Goal: Task Accomplishment & Management: Manage account settings

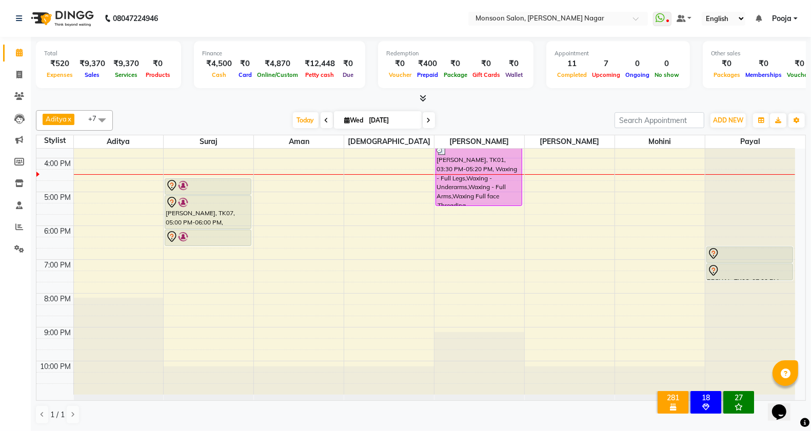
scroll to position [90, 0]
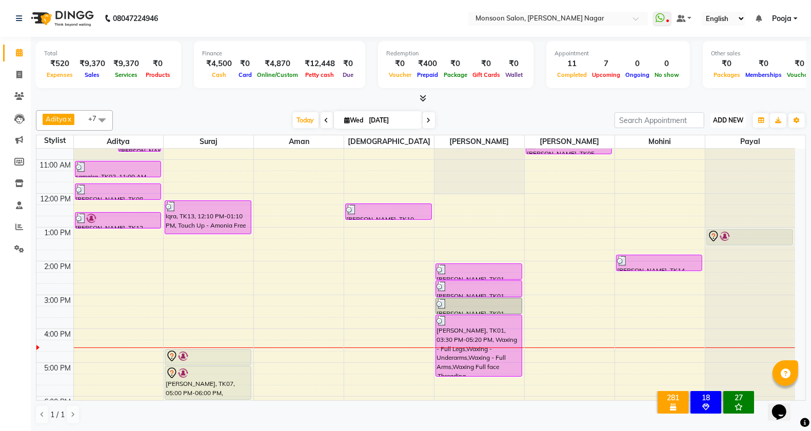
click at [732, 123] on span "ADD NEW" at bounding box center [728, 120] width 30 height 8
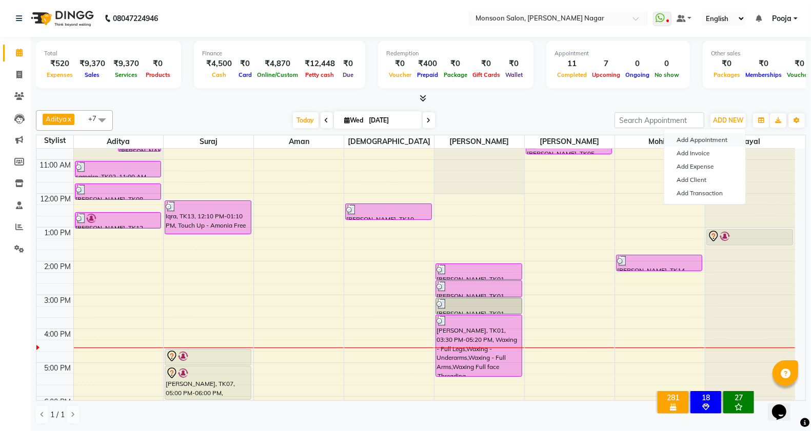
click at [724, 140] on button "Add Appointment" at bounding box center [704, 139] width 81 height 13
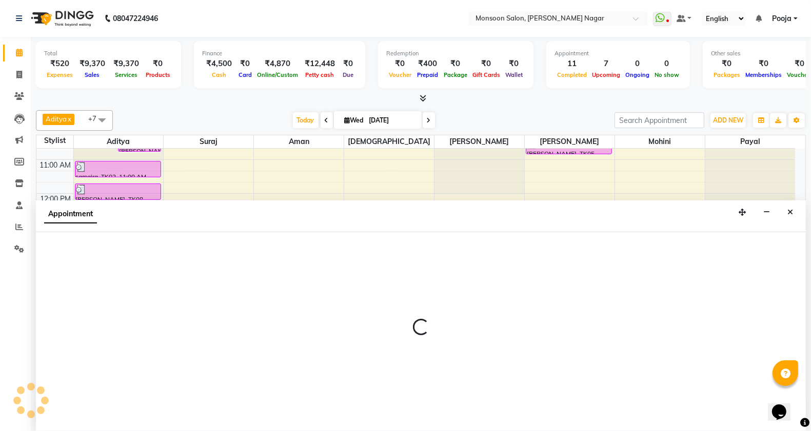
select select "tentative"
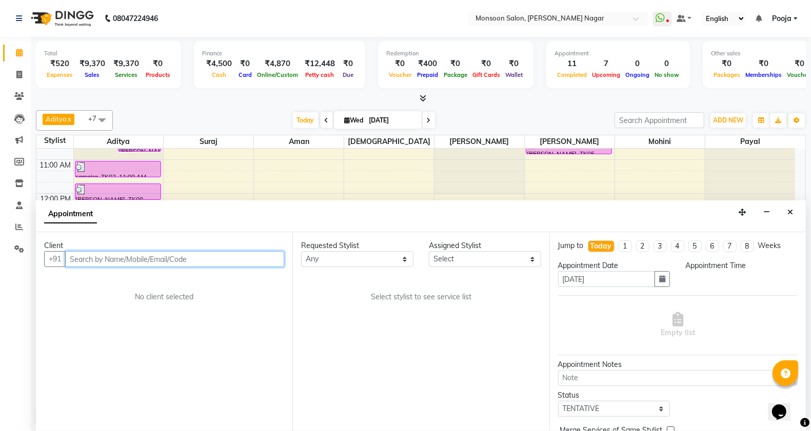
select select "540"
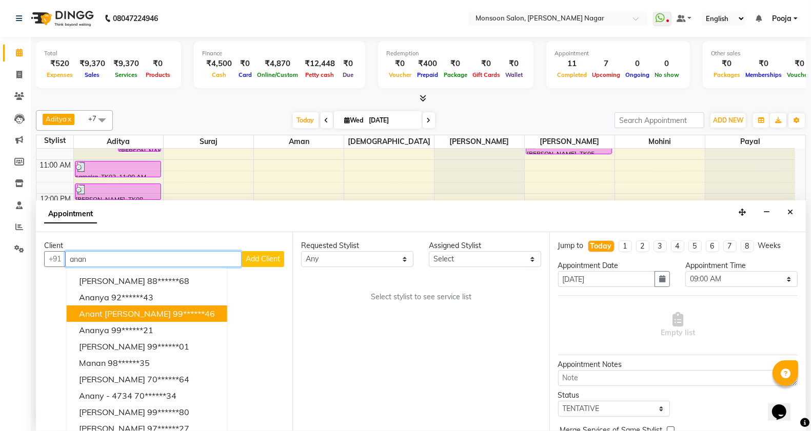
click at [148, 312] on span "Anant [PERSON_NAME]" at bounding box center [125, 314] width 92 height 10
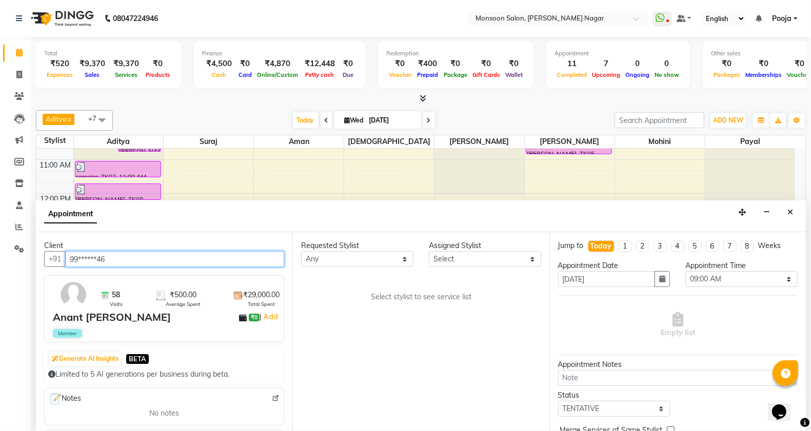
type input "99******46"
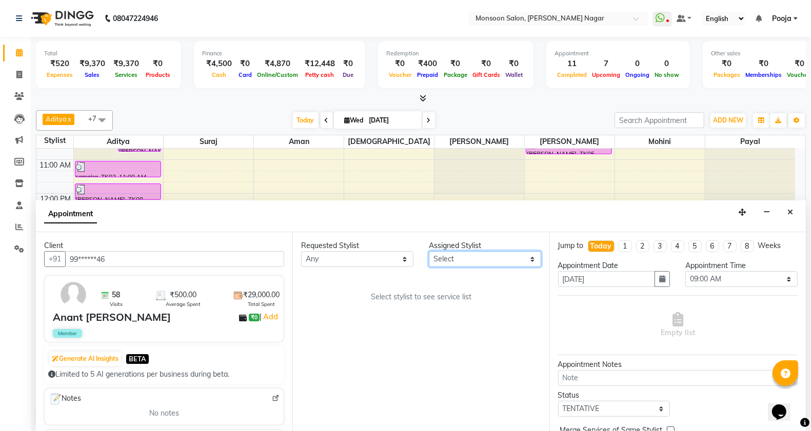
click at [449, 262] on select "Select [PERSON_NAME] [PERSON_NAME] [PERSON_NAME] [PERSON_NAME] [PERSON_NAME] Po…" at bounding box center [485, 259] width 112 height 16
select select "67953"
click at [429, 251] on select "Select [PERSON_NAME] [PERSON_NAME] [PERSON_NAME] [PERSON_NAME] [PERSON_NAME] Po…" at bounding box center [485, 259] width 112 height 16
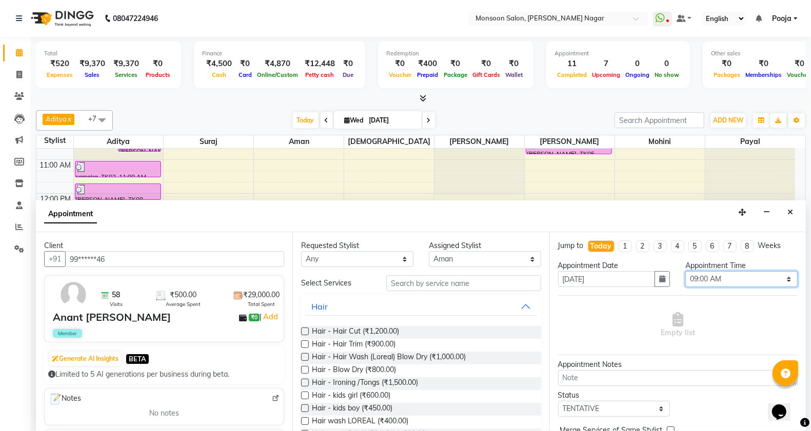
click at [700, 274] on select "Select 09:00 AM 09:15 AM 09:30 AM 09:45 AM 10:00 AM 10:15 AM 10:30 AM 10:45 AM …" at bounding box center [741, 279] width 112 height 16
select select "1260"
click at [685, 271] on select "Select 09:00 AM 09:15 AM 09:30 AM 09:45 AM 10:00 AM 10:15 AM 10:30 AM 10:45 AM …" at bounding box center [741, 279] width 112 height 16
click at [416, 282] on input "text" at bounding box center [463, 283] width 155 height 16
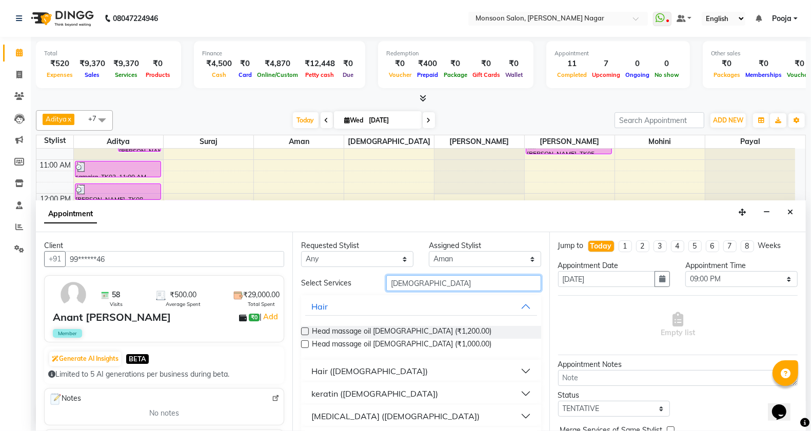
type input "[DEMOGRAPHIC_DATA]"
click at [340, 378] on button "Hair ([DEMOGRAPHIC_DATA])" at bounding box center [420, 371] width 231 height 18
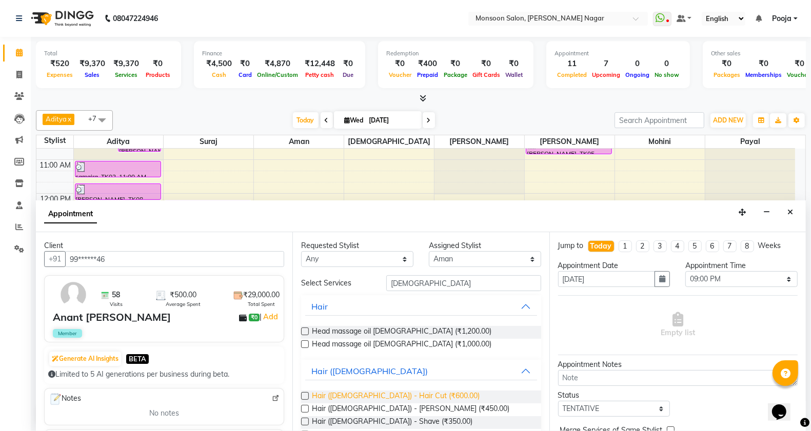
click at [363, 400] on span "Hair ([DEMOGRAPHIC_DATA]) - Hair Cut (₹600.00)" at bounding box center [396, 397] width 168 height 13
checkbox input "false"
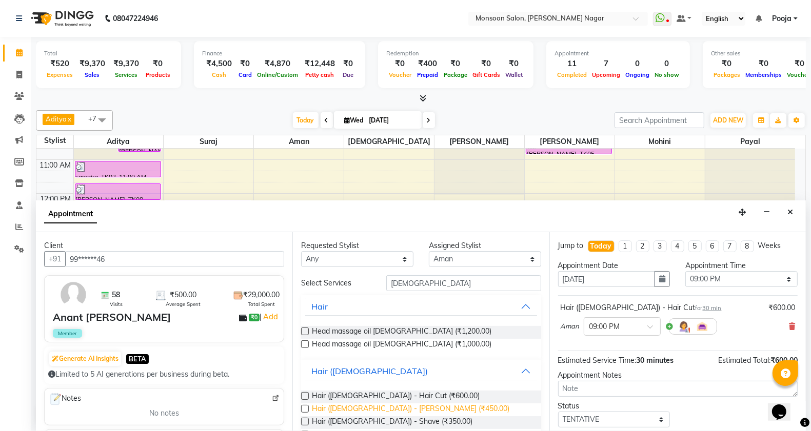
click at [365, 410] on span "Hair ([DEMOGRAPHIC_DATA]) - [PERSON_NAME] (₹450.00)" at bounding box center [410, 410] width 197 height 13
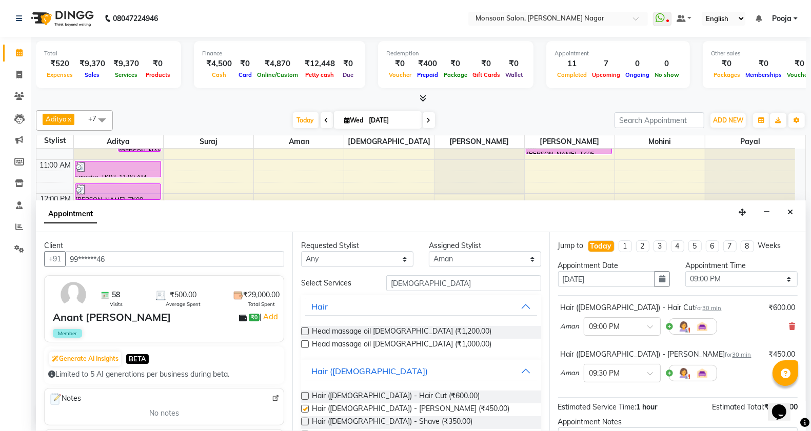
checkbox input "false"
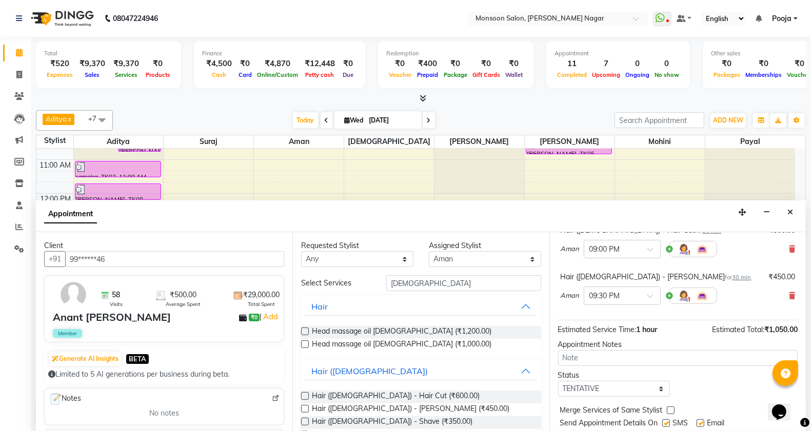
scroll to position [108, 0]
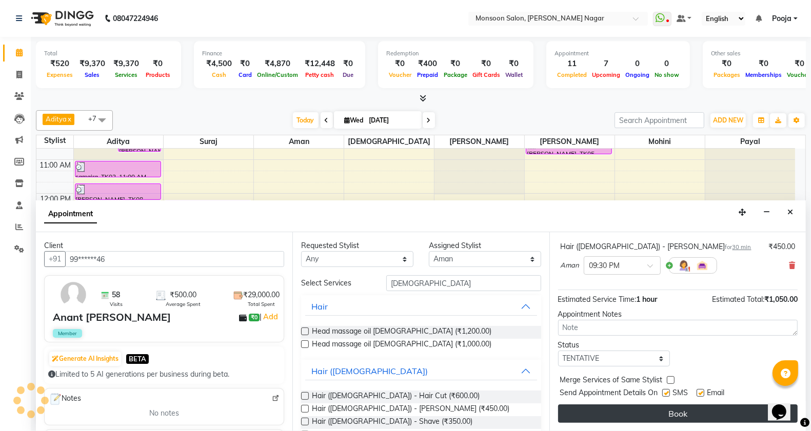
click at [598, 410] on button "Book" at bounding box center [678, 414] width 240 height 18
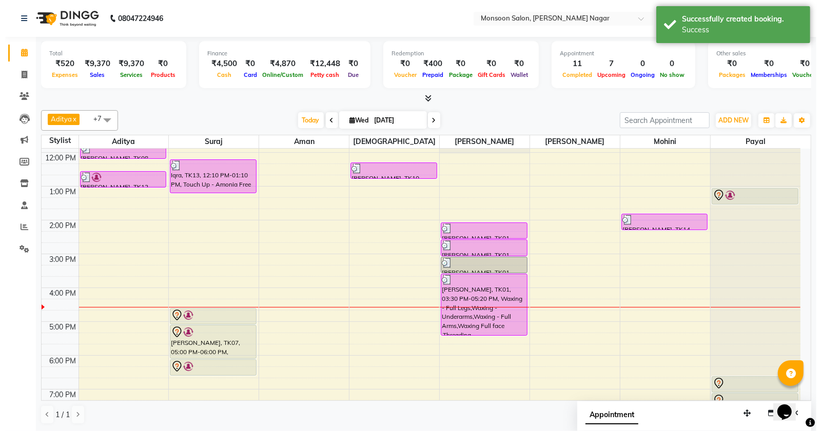
scroll to position [171, 0]
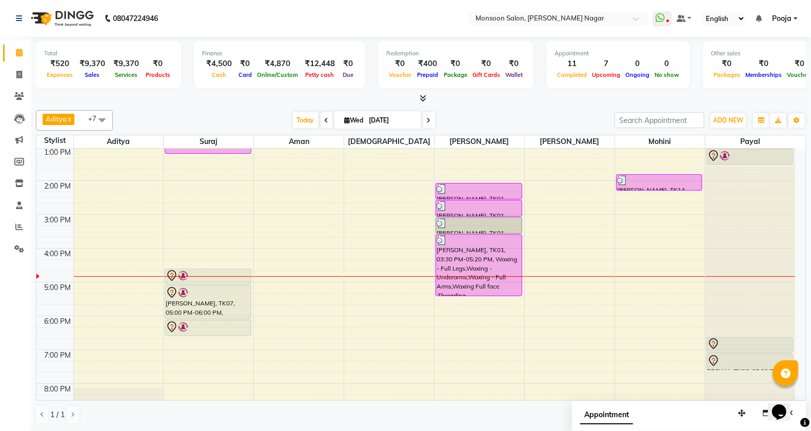
click at [12, 64] on li "Invoice" at bounding box center [15, 75] width 31 height 22
click at [19, 72] on icon at bounding box center [19, 75] width 6 height 8
select select "service"
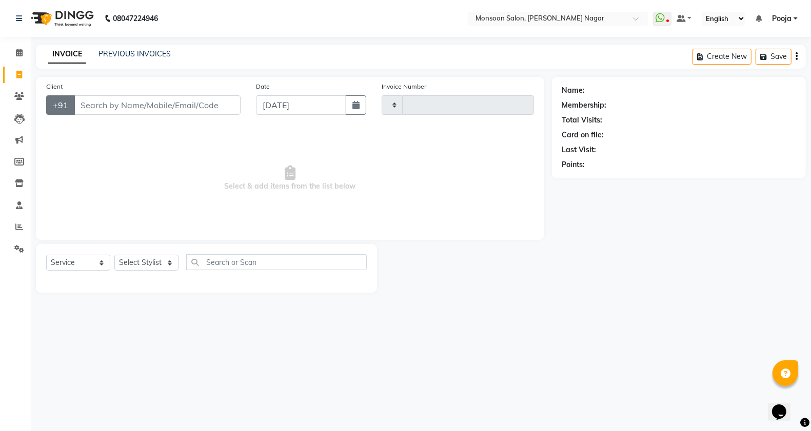
type input "2576"
select select "4905"
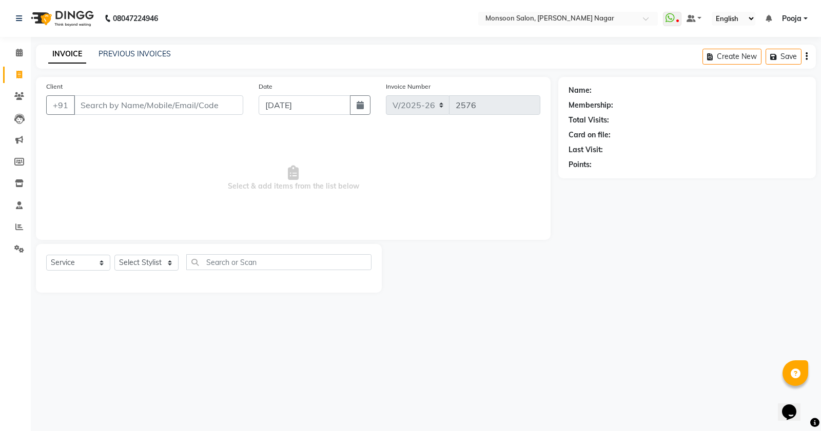
click at [95, 105] on input "Client" at bounding box center [158, 104] width 169 height 19
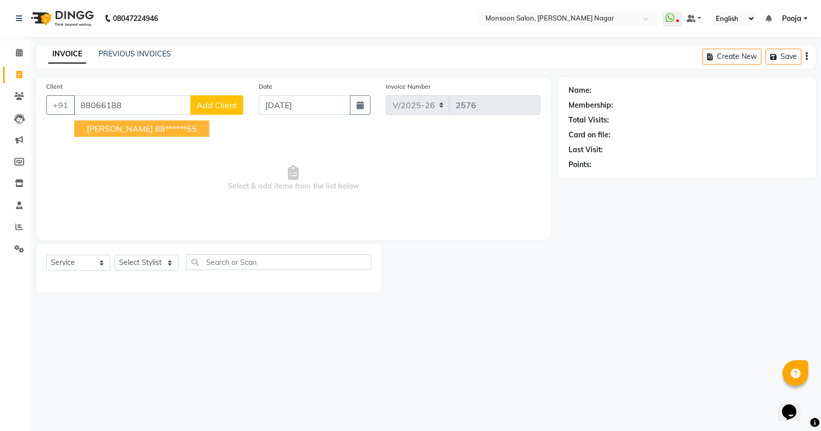
click at [137, 134] on button "[PERSON_NAME] 88******55" at bounding box center [141, 129] width 135 height 16
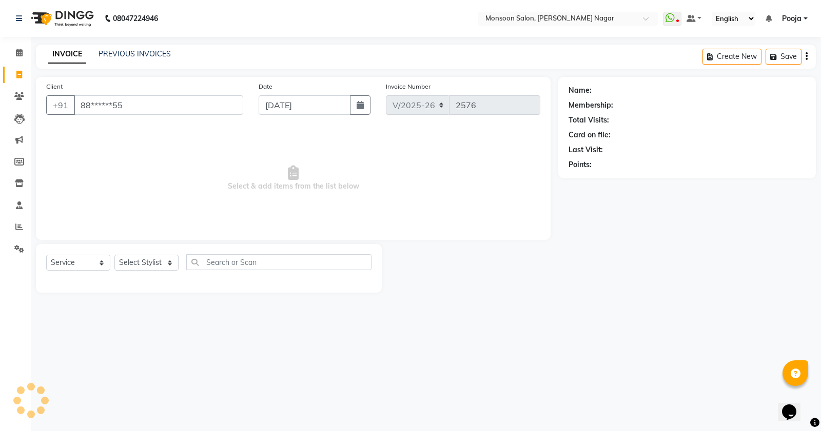
type input "88******55"
select select "1: Object"
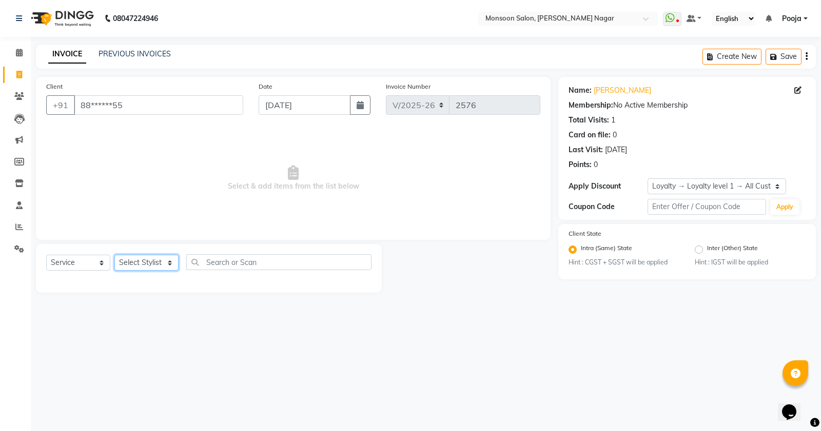
click at [142, 267] on select "Select Stylist" at bounding box center [146, 263] width 64 height 16
click at [142, 262] on select "Select Stylist" at bounding box center [146, 263] width 64 height 16
click at [133, 267] on select "Select Stylist" at bounding box center [146, 263] width 64 height 16
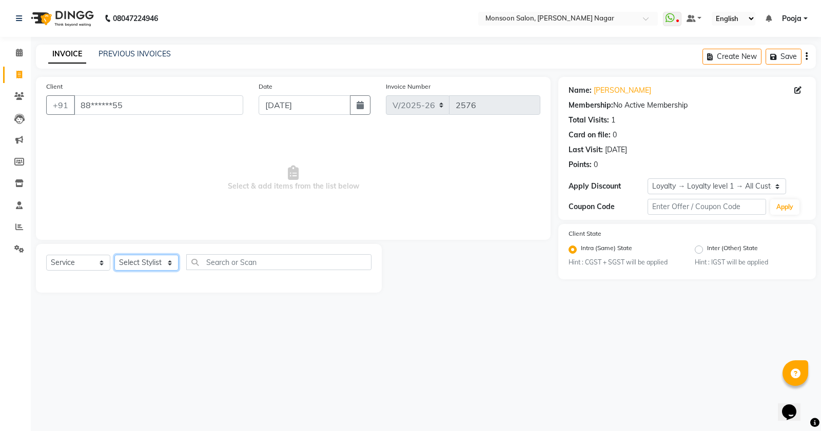
click at [133, 267] on select "Select Stylist" at bounding box center [146, 263] width 64 height 16
click at [130, 268] on select "Select Stylist" at bounding box center [146, 263] width 64 height 16
click at [131, 265] on select "Select Stylist" at bounding box center [146, 263] width 64 height 16
click at [132, 265] on select "Select Stylist" at bounding box center [146, 263] width 64 height 16
click at [22, 101] on span at bounding box center [19, 97] width 18 height 12
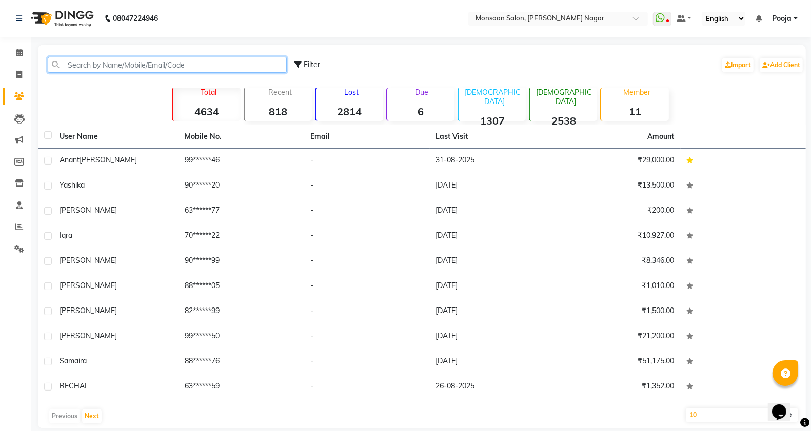
click at [186, 72] on input "text" at bounding box center [167, 65] width 239 height 16
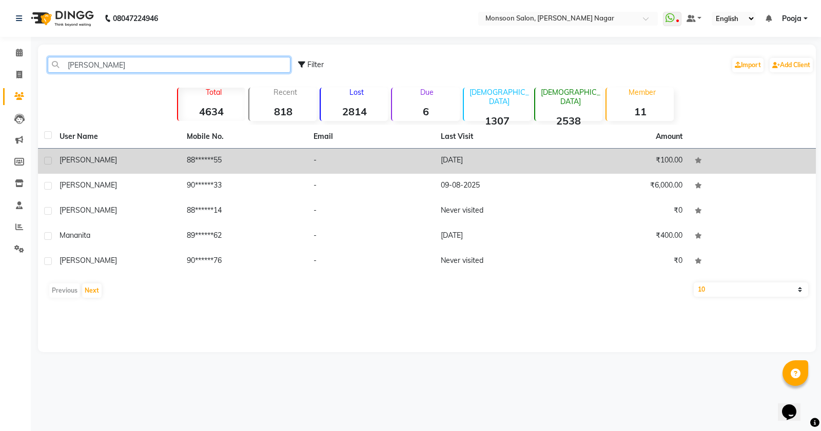
type input "[PERSON_NAME]"
click at [327, 164] on td "-" at bounding box center [370, 161] width 127 height 25
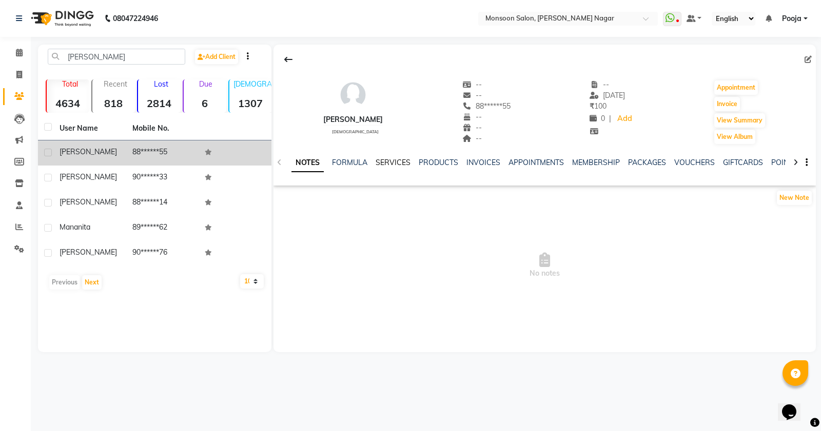
click at [393, 162] on link "SERVICES" at bounding box center [393, 162] width 35 height 9
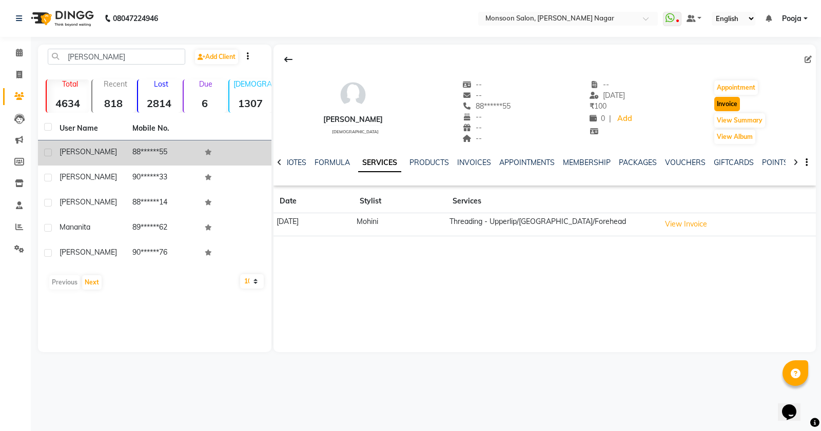
click at [718, 108] on button "Invoice" at bounding box center [727, 104] width 26 height 14
select select "service"
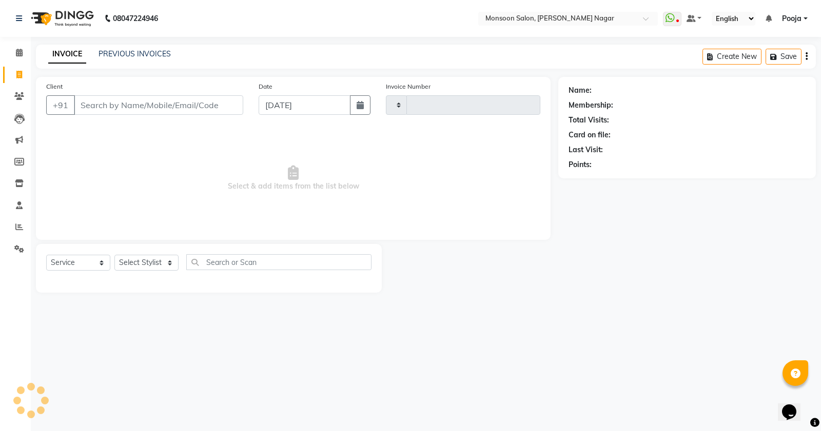
type input "2576"
select select "4905"
type input "88******55"
select select "1: Object"
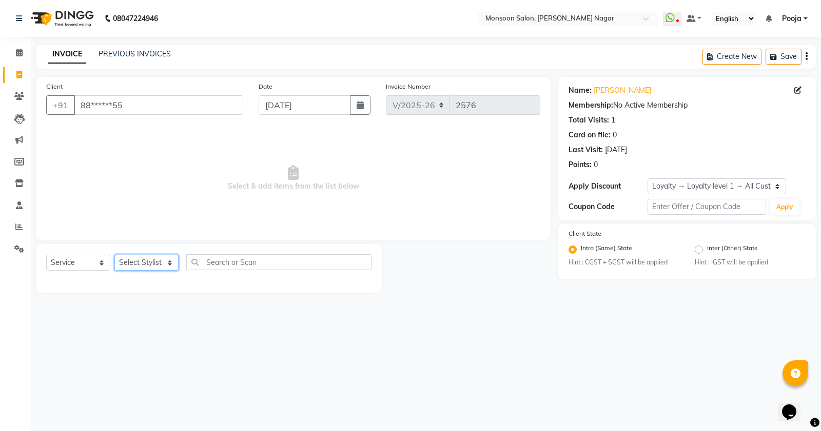
click at [136, 267] on select "Select Stylist [PERSON_NAME] [PERSON_NAME] [PERSON_NAME] [PERSON_NAME] [PERSON_…" at bounding box center [146, 263] width 64 height 16
select select "89609"
click at [114, 255] on select "Select Stylist [PERSON_NAME] [PERSON_NAME] [PERSON_NAME] [PERSON_NAME] [PERSON_…" at bounding box center [146, 263] width 64 height 16
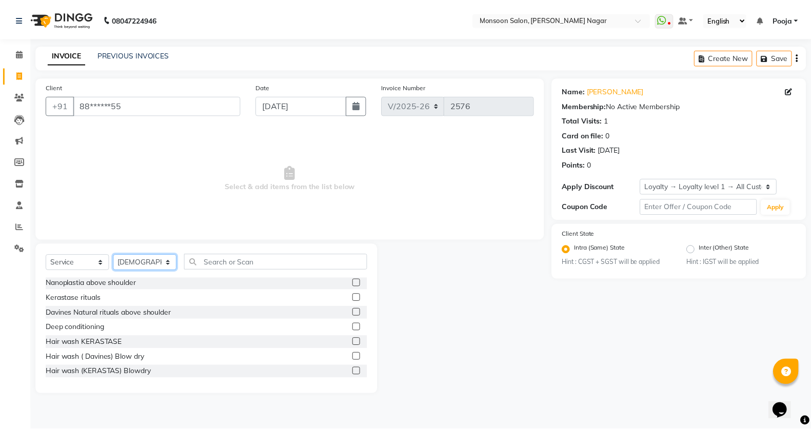
scroll to position [171, 0]
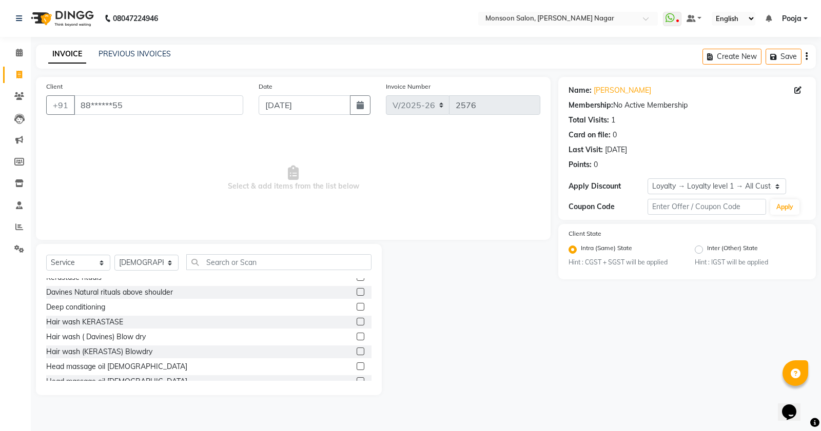
click at [357, 320] on label at bounding box center [361, 322] width 8 height 8
click at [357, 320] on input "checkbox" at bounding box center [360, 322] width 7 height 7
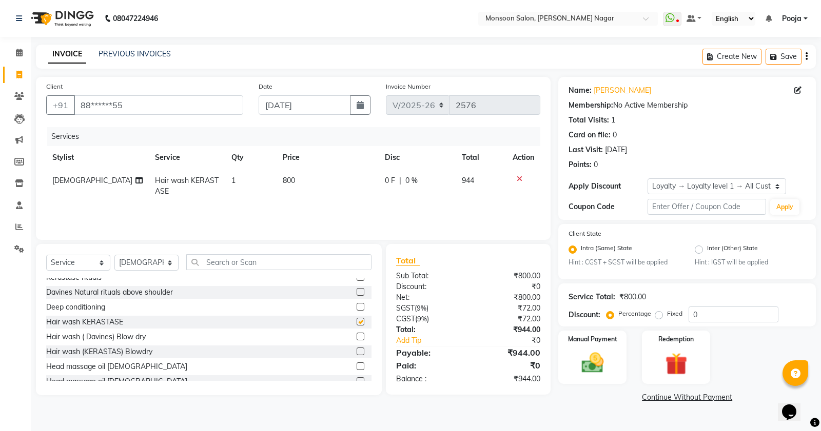
checkbox input "false"
click at [807, 63] on button "button" at bounding box center [806, 57] width 2 height 24
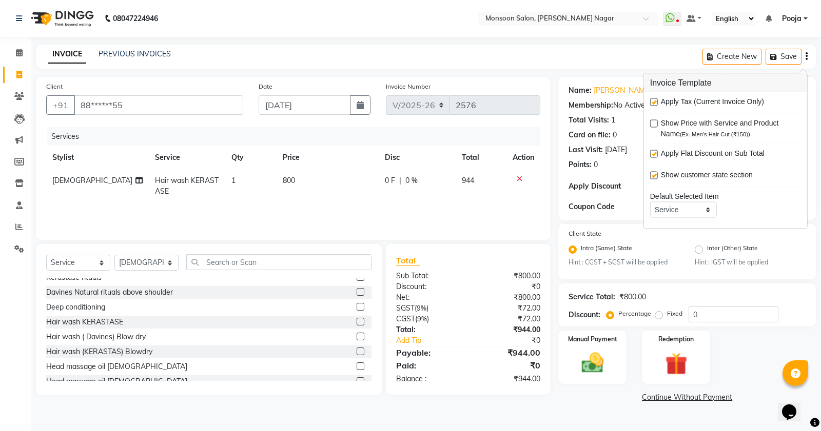
click at [651, 106] on label at bounding box center [654, 102] width 8 height 8
click at [651, 106] on input "checkbox" at bounding box center [653, 103] width 7 height 7
checkbox input "false"
click at [599, 373] on img at bounding box center [592, 363] width 37 height 26
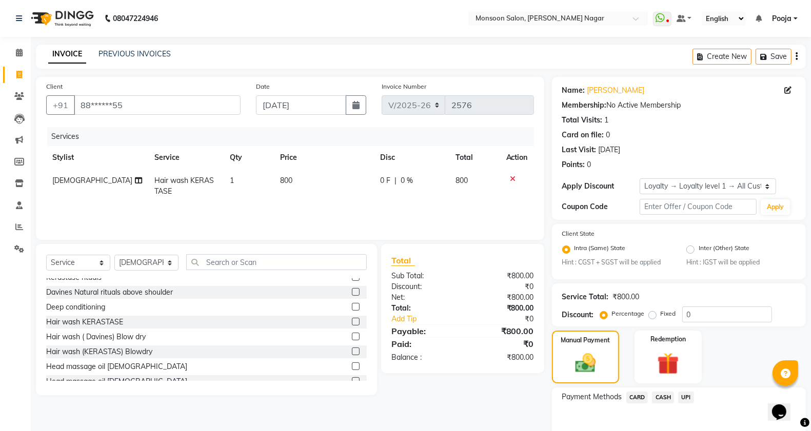
click at [676, 397] on div "UPI" at bounding box center [684, 399] width 20 height 14
click at [693, 400] on span "UPI" at bounding box center [686, 398] width 16 height 12
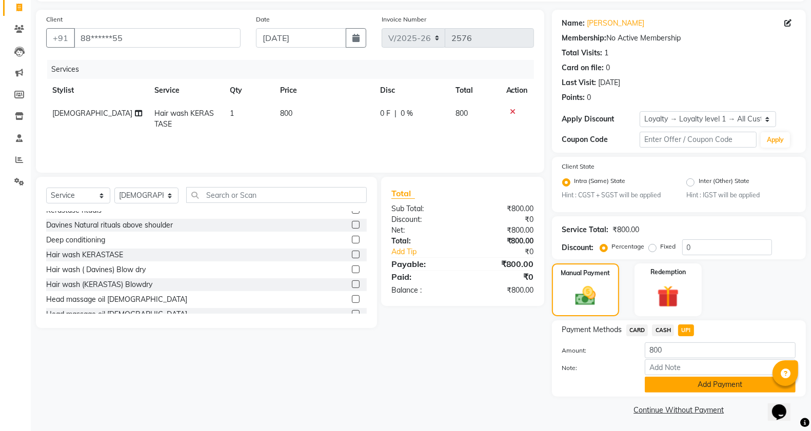
click at [696, 390] on button "Add Payment" at bounding box center [720, 385] width 151 height 16
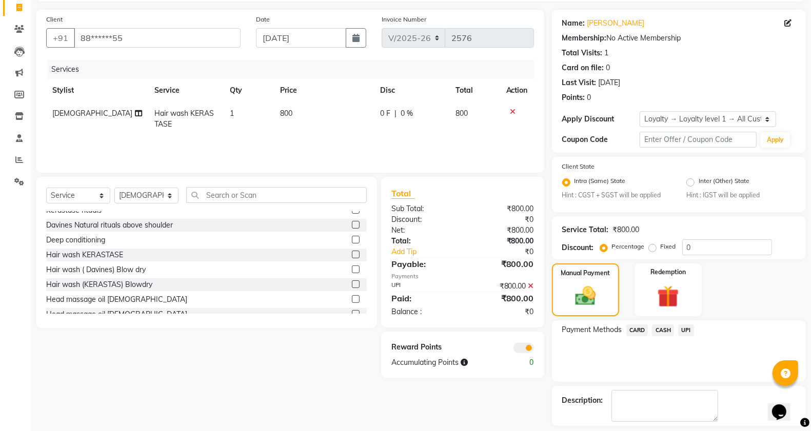
scroll to position [111, 0]
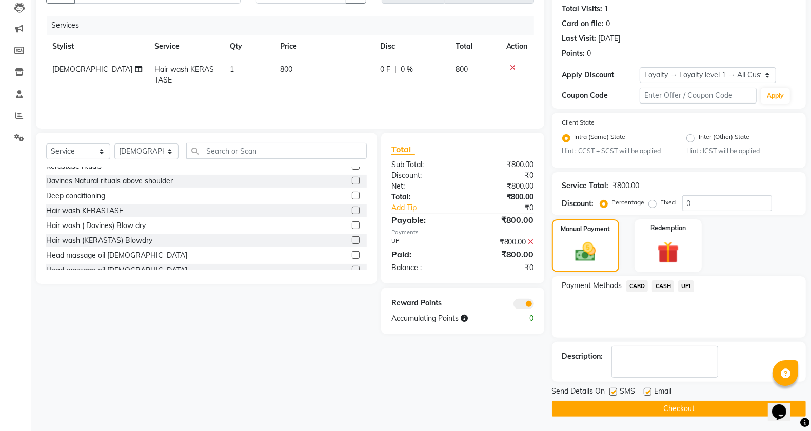
click at [694, 401] on button "Checkout" at bounding box center [679, 409] width 254 height 16
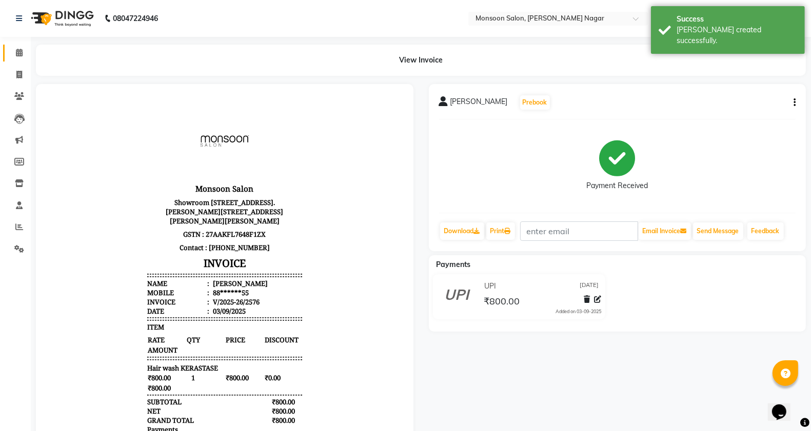
click at [4, 52] on link "Calendar" at bounding box center [15, 53] width 25 height 17
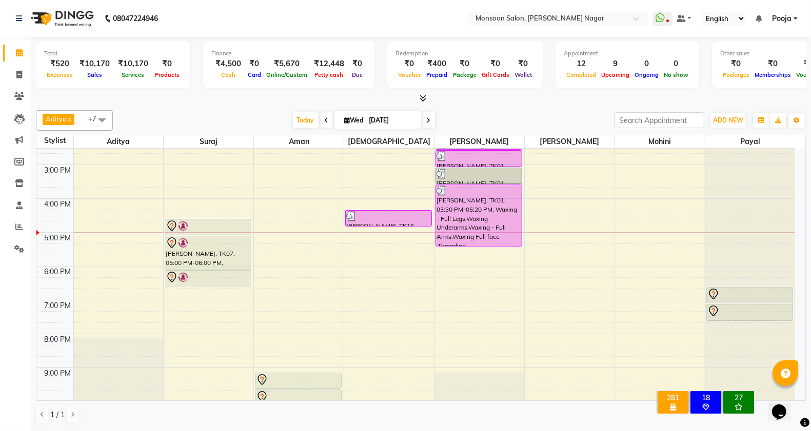
scroll to position [262, 0]
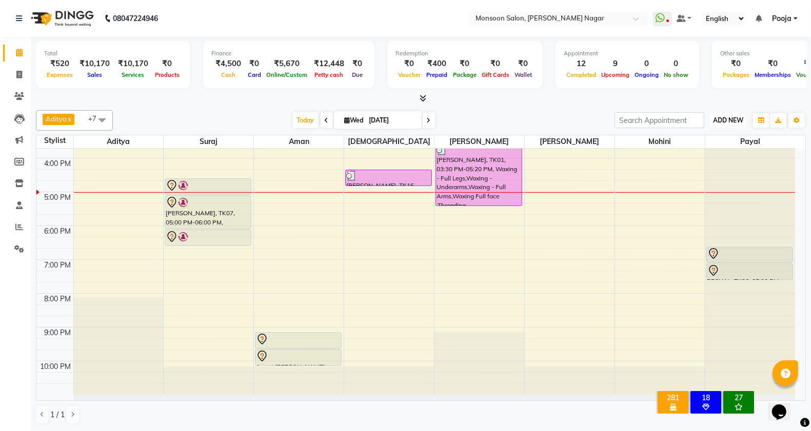
click at [717, 119] on span "ADD NEW" at bounding box center [728, 120] width 30 height 8
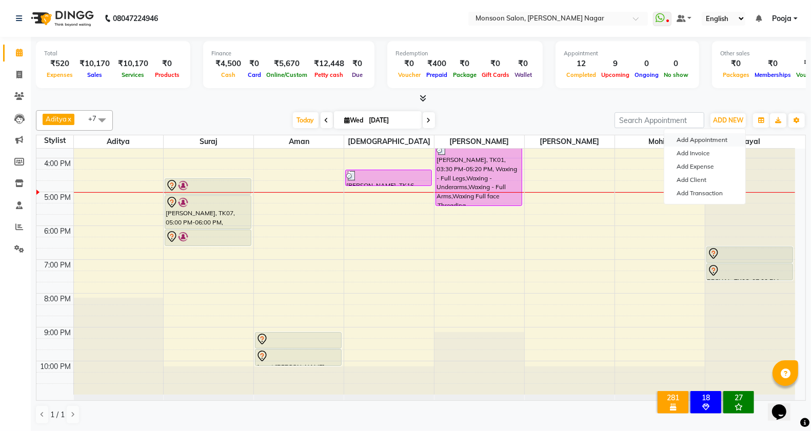
click at [712, 144] on button "Add Appointment" at bounding box center [704, 139] width 81 height 13
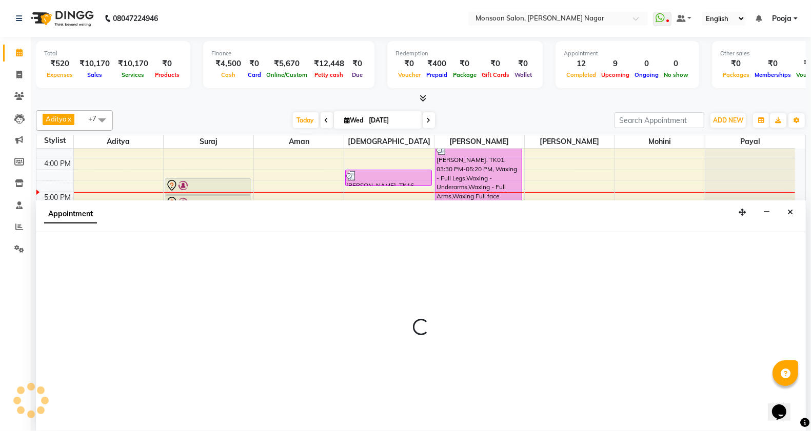
scroll to position [1, 0]
select select "540"
select select "tentative"
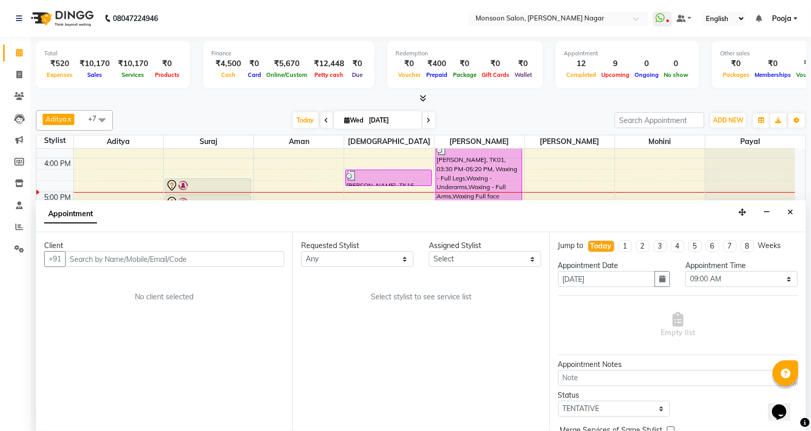
click at [168, 256] on input "text" at bounding box center [174, 259] width 219 height 16
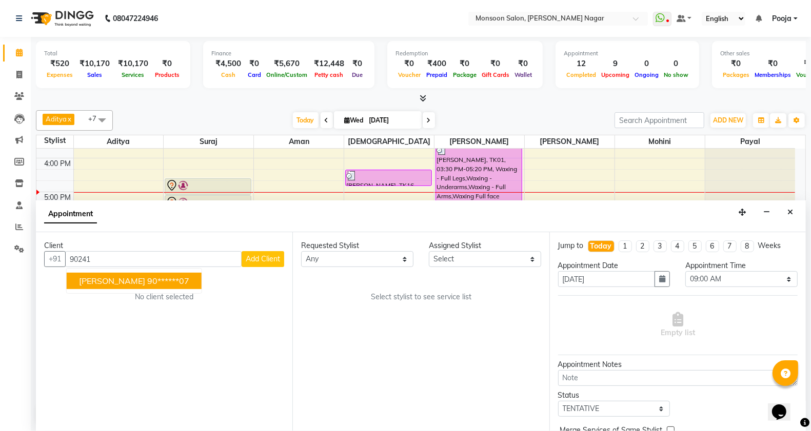
click at [147, 282] on ngb-highlight "90******07" at bounding box center [168, 281] width 42 height 10
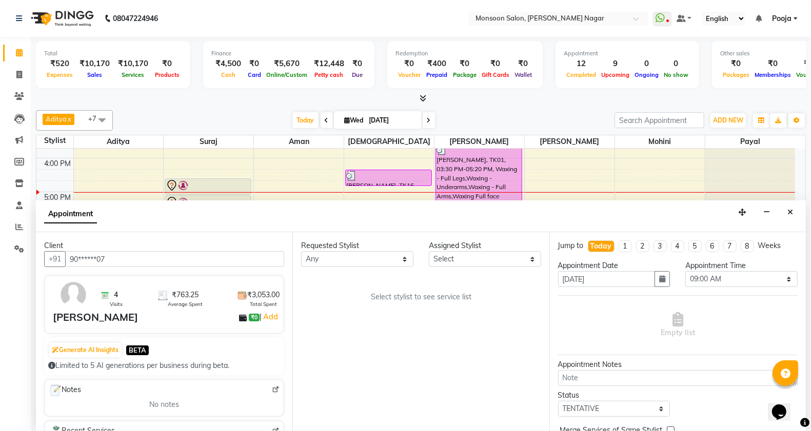
type input "90******07"
click at [443, 260] on select "Select [PERSON_NAME] [PERSON_NAME] [PERSON_NAME] [PERSON_NAME] [PERSON_NAME] Po…" at bounding box center [485, 259] width 112 height 16
select select "89609"
click at [429, 251] on select "Select [PERSON_NAME] [PERSON_NAME] [PERSON_NAME] [PERSON_NAME] [PERSON_NAME] Po…" at bounding box center [485, 259] width 112 height 16
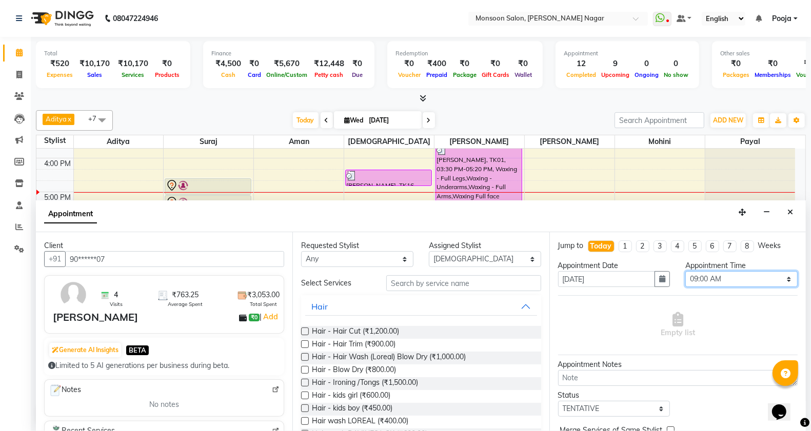
click at [706, 278] on select "Select 09:00 AM 09:15 AM 09:30 AM 09:45 AM 10:00 AM 10:15 AM 10:30 AM 10:45 AM …" at bounding box center [741, 279] width 112 height 16
select select "1095"
click at [685, 271] on select "Select 09:00 AM 09:15 AM 09:30 AM 09:45 AM 10:00 AM 10:15 AM 10:30 AM 10:45 AM …" at bounding box center [741, 279] width 112 height 16
click at [414, 281] on input "text" at bounding box center [463, 283] width 155 height 16
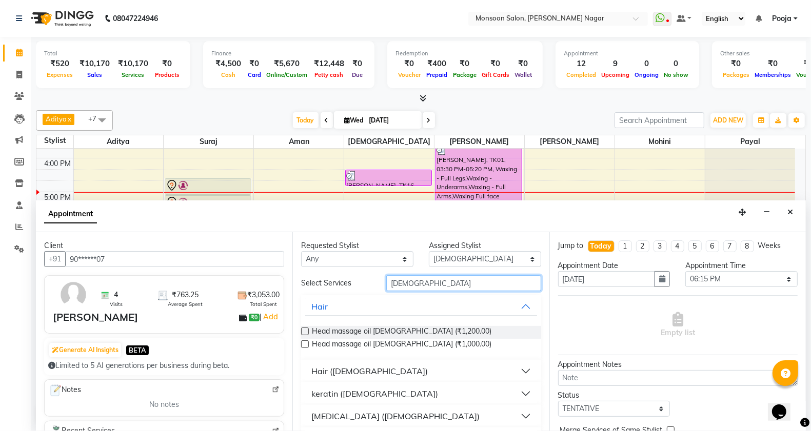
type input "[DEMOGRAPHIC_DATA]"
click at [353, 365] on div "Hair ([DEMOGRAPHIC_DATA])" at bounding box center [369, 371] width 116 height 12
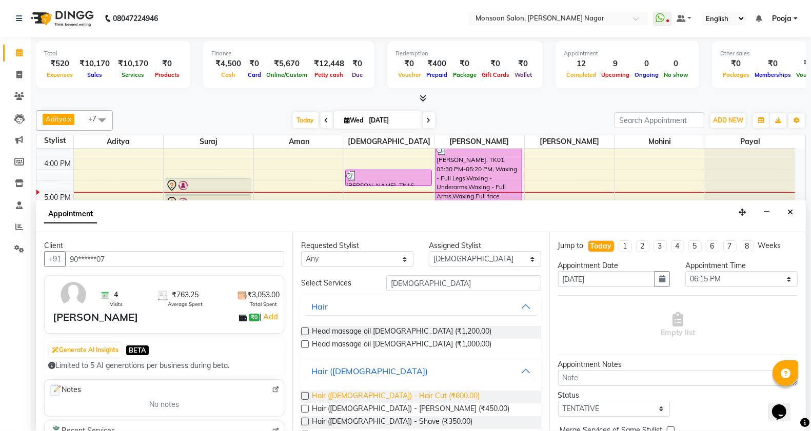
click at [355, 393] on span "Hair ([DEMOGRAPHIC_DATA]) - Hair Cut (₹600.00)" at bounding box center [396, 397] width 168 height 13
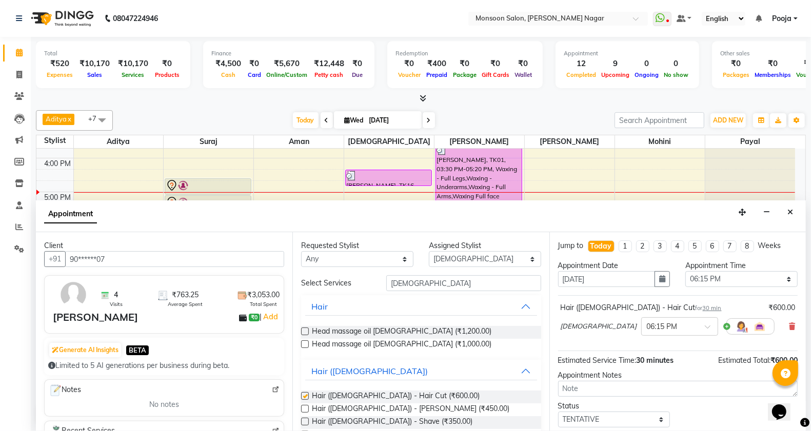
checkbox input "false"
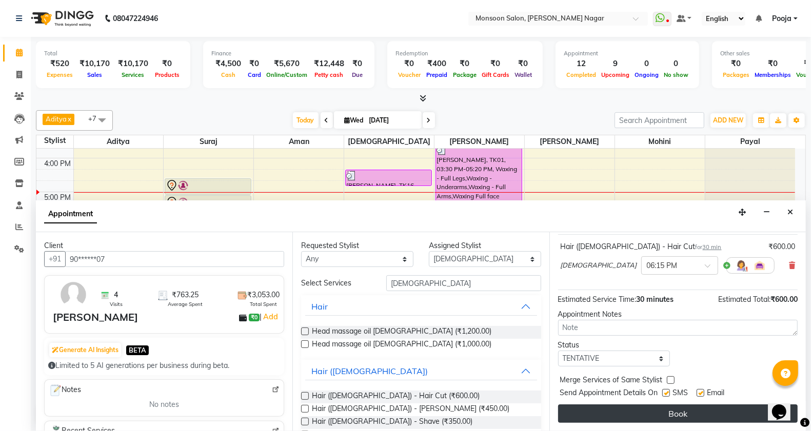
click at [582, 412] on button "Book" at bounding box center [678, 414] width 240 height 18
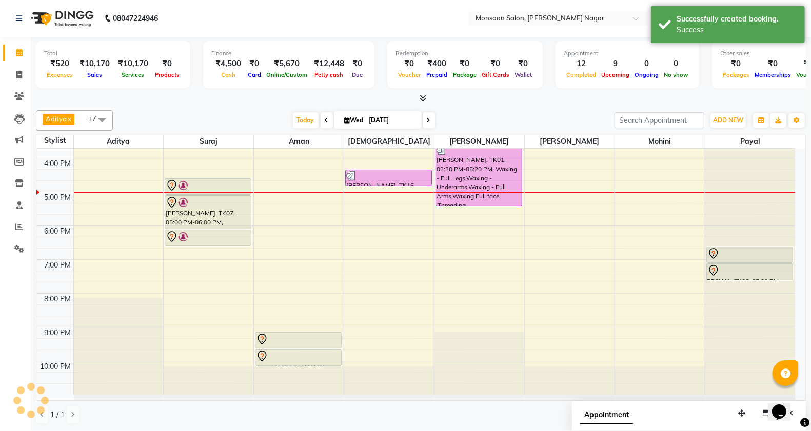
scroll to position [0, 0]
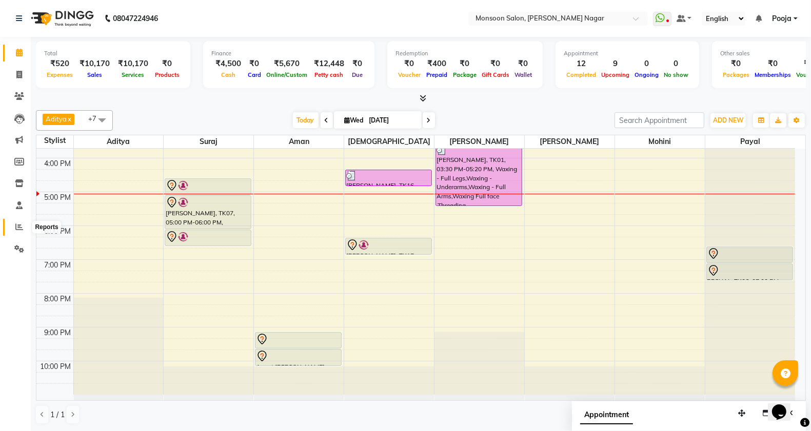
click at [15, 227] on icon at bounding box center [19, 227] width 8 height 8
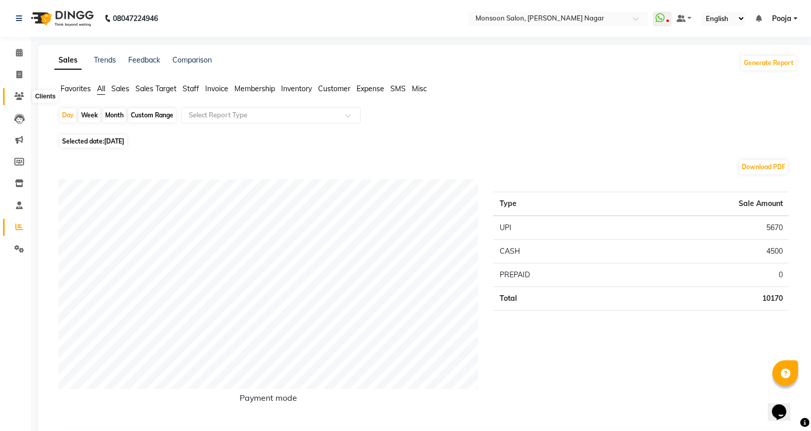
click at [21, 91] on span at bounding box center [19, 97] width 18 height 12
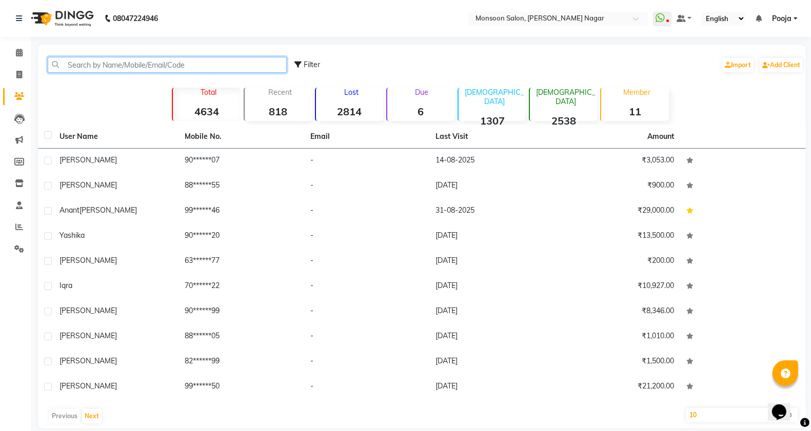
click at [109, 64] on input "text" at bounding box center [167, 65] width 239 height 16
click at [23, 114] on icon at bounding box center [19, 119] width 10 height 10
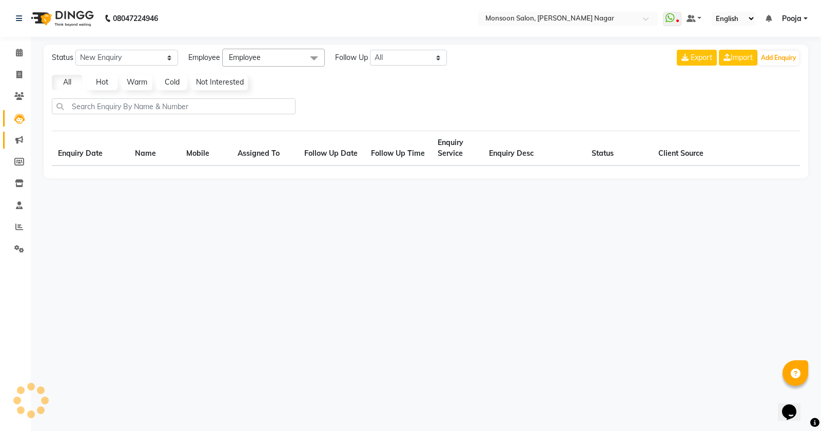
select select "10"
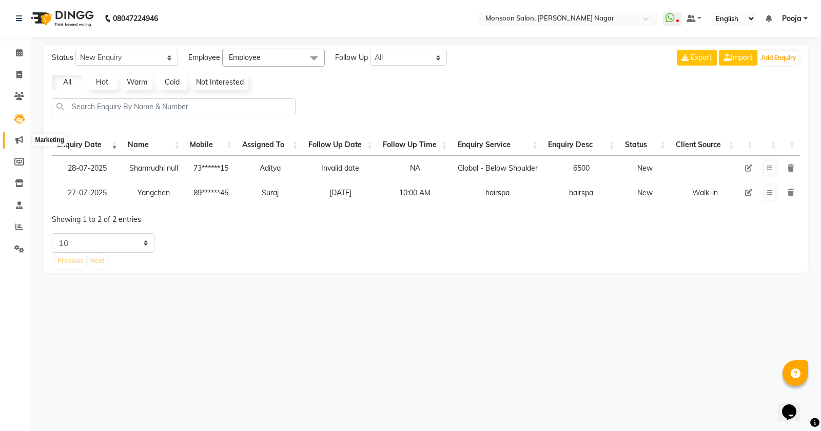
click at [23, 134] on span at bounding box center [19, 140] width 18 height 12
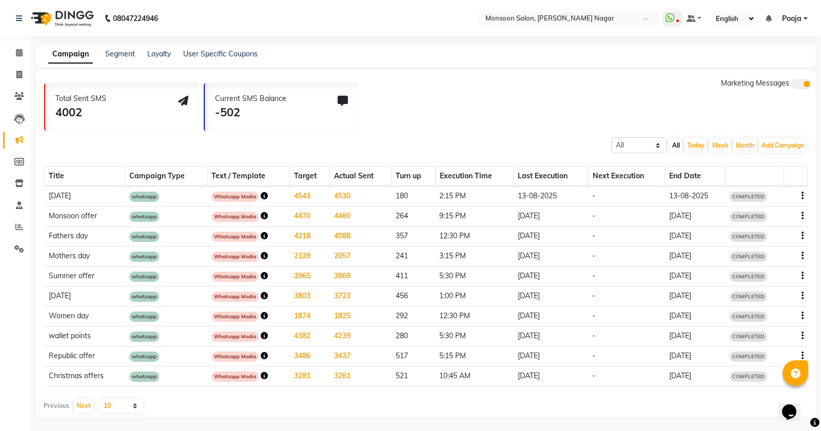
click at [21, 152] on li "Members" at bounding box center [15, 162] width 31 height 22
click at [19, 181] on icon at bounding box center [19, 184] width 9 height 8
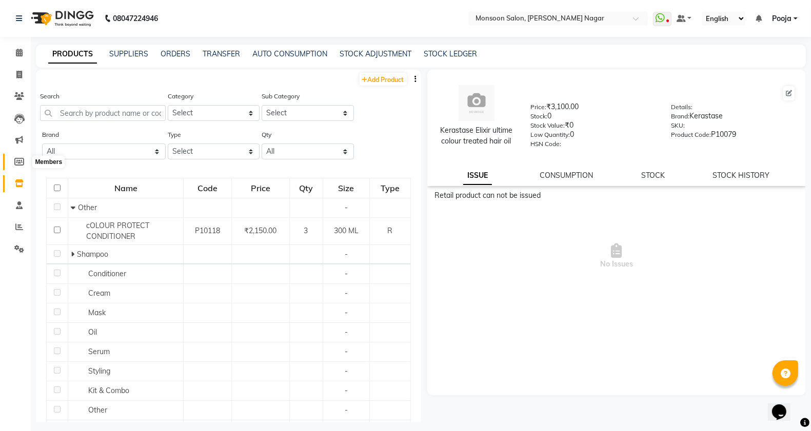
click at [18, 163] on icon at bounding box center [19, 162] width 10 height 8
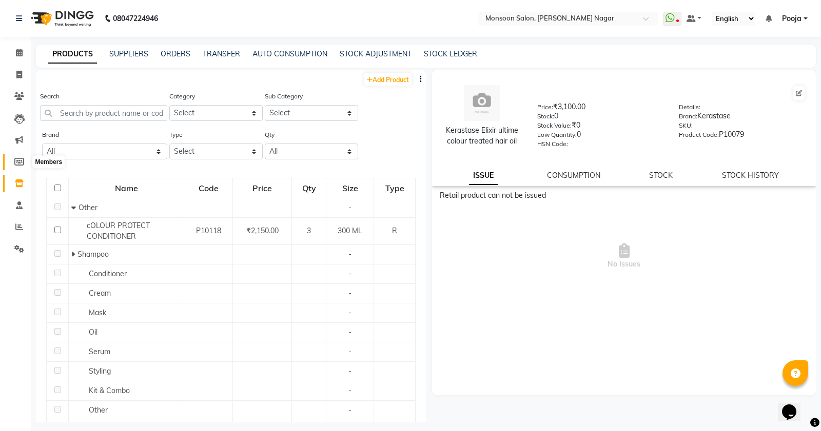
select select
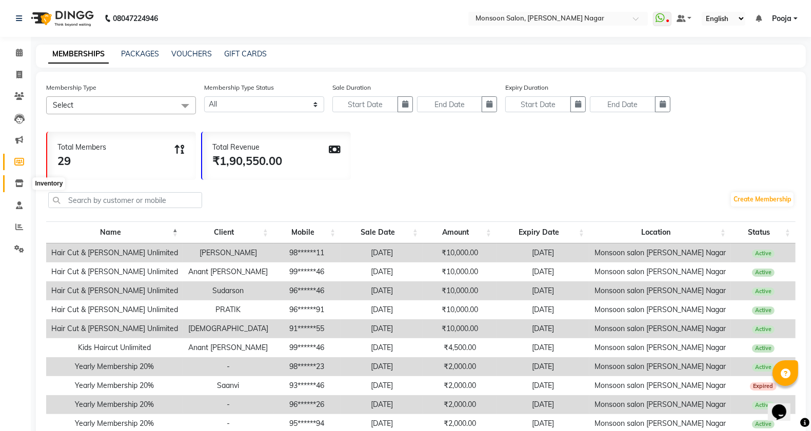
click at [18, 181] on icon at bounding box center [19, 184] width 9 height 8
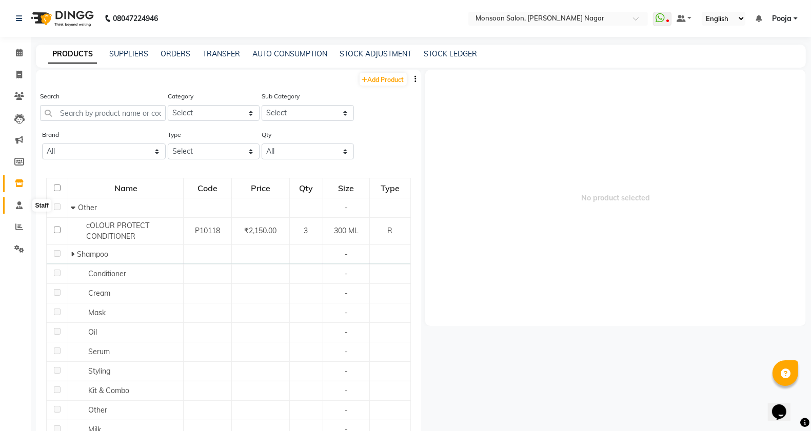
click at [24, 206] on span at bounding box center [19, 206] width 18 height 12
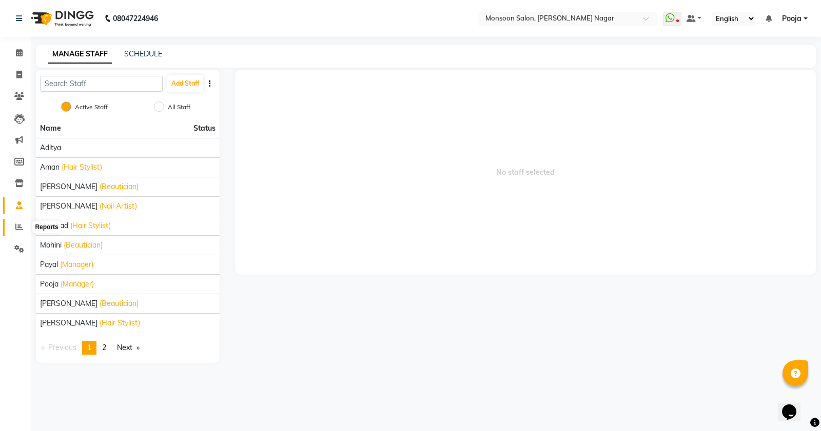
click at [19, 224] on icon at bounding box center [19, 227] width 8 height 8
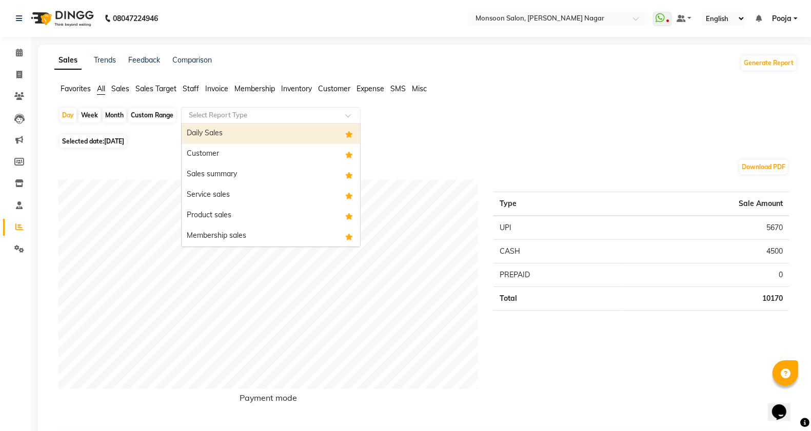
click at [206, 118] on input "text" at bounding box center [261, 115] width 148 height 10
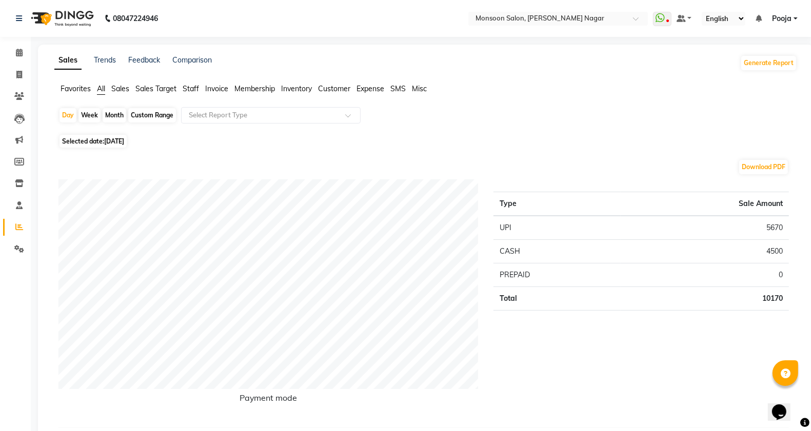
click at [157, 117] on div "Custom Range" at bounding box center [152, 115] width 48 height 14
select select "9"
select select "2025"
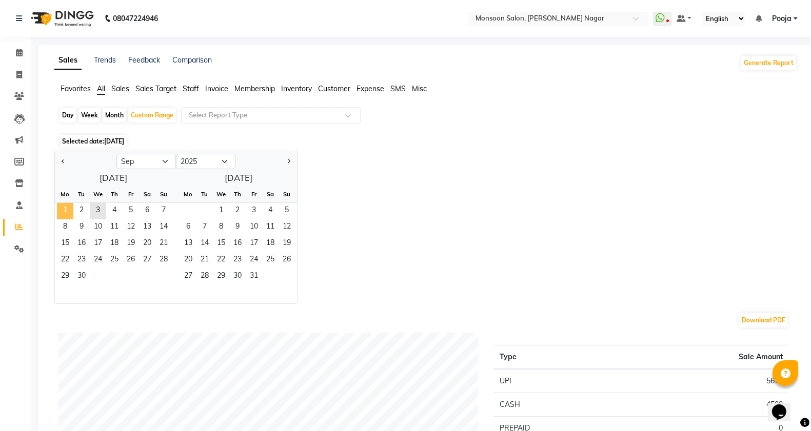
click at [68, 218] on span "1" at bounding box center [65, 211] width 16 height 16
click at [261, 281] on span "31" at bounding box center [254, 277] width 16 height 16
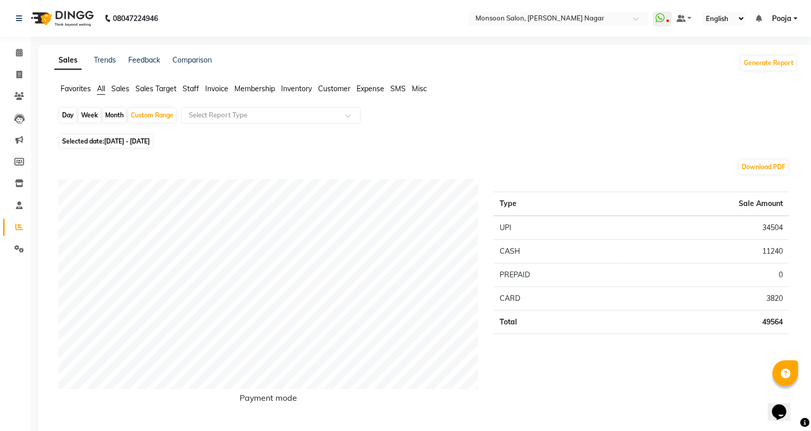
click at [124, 146] on span "Selected date: [DATE] - [DATE]" at bounding box center [106, 141] width 93 height 13
select select "9"
select select "2025"
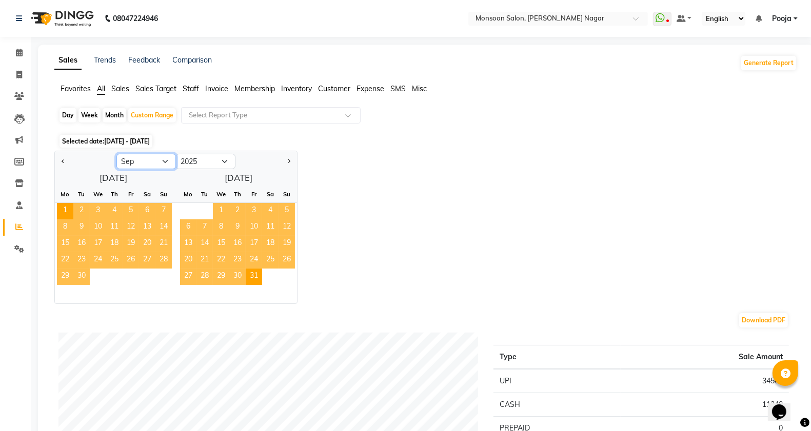
click at [167, 163] on select "Jan Feb Mar Apr May Jun [DATE] Aug Sep Oct Nov Dec" at bounding box center [146, 161] width 60 height 15
select select "1"
click at [116, 154] on select "Jan Feb Mar Apr May Jun [DATE] Aug Sep Oct Nov Dec" at bounding box center [146, 161] width 60 height 15
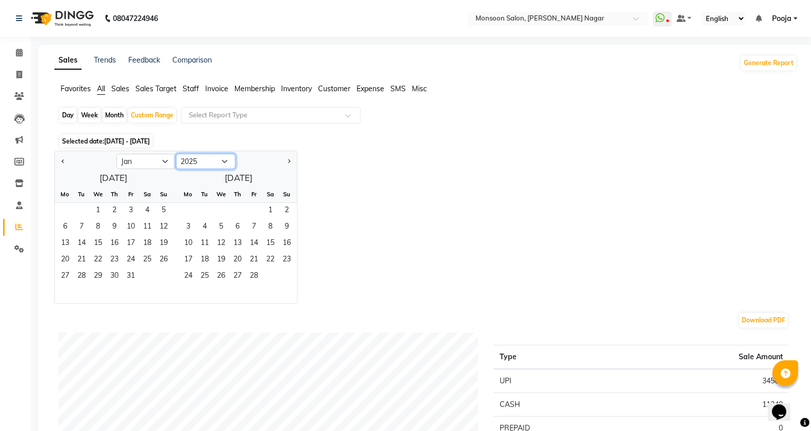
click at [214, 163] on select "2015 2016 2017 2018 2019 2020 2021 2022 2023 2024 2025 2026 2027 2028 2029 2030…" at bounding box center [206, 161] width 60 height 15
click at [176, 154] on select "2015 2016 2017 2018 2019 2020 2021 2022 2023 2024 2025 2026 2027 2028 2029 2030…" at bounding box center [206, 161] width 60 height 15
click at [108, 59] on link "Trends" at bounding box center [105, 59] width 22 height 9
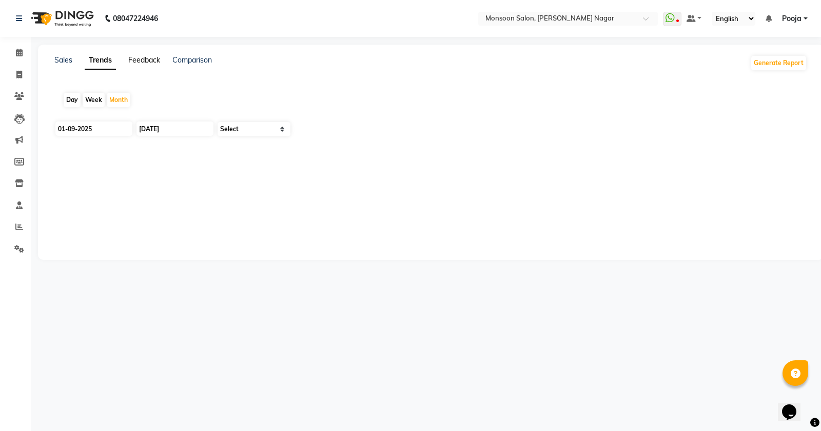
click at [140, 56] on link "Feedback" at bounding box center [144, 59] width 32 height 9
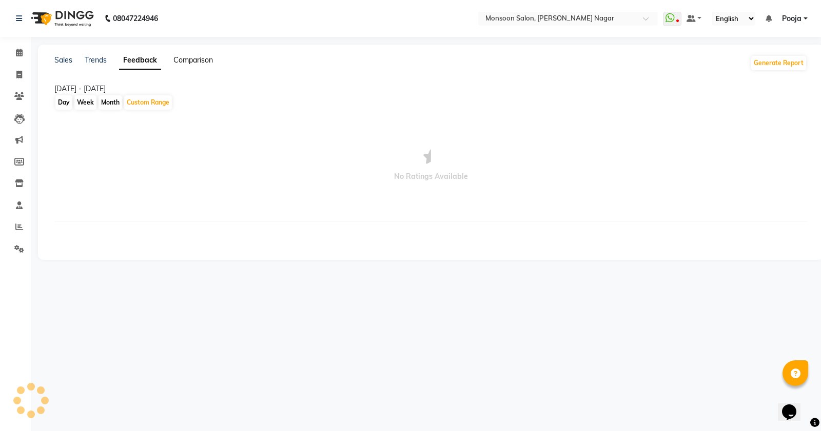
click at [178, 55] on link "Comparison" at bounding box center [192, 59] width 39 height 9
select select "single_date"
select select "single_date_dash"
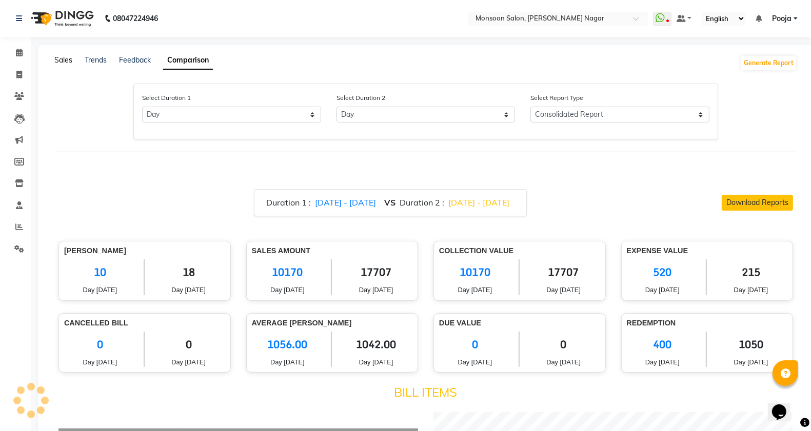
click at [65, 61] on link "Sales" at bounding box center [63, 59] width 18 height 9
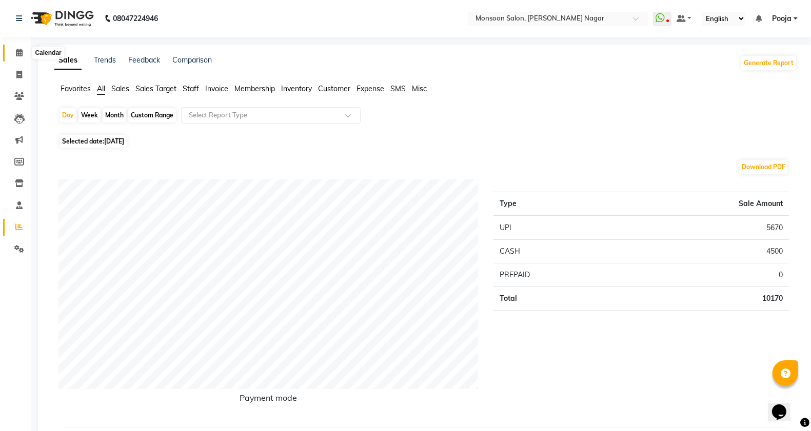
click at [22, 56] on span at bounding box center [19, 53] width 18 height 12
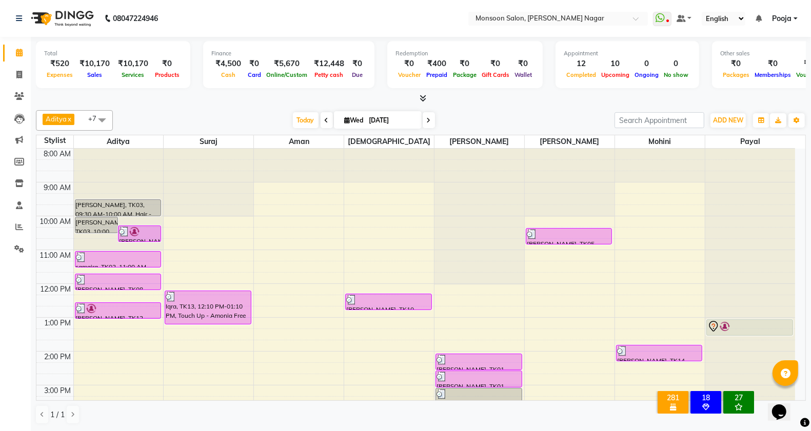
click at [758, 19] on icon at bounding box center [759, 18] width 6 height 7
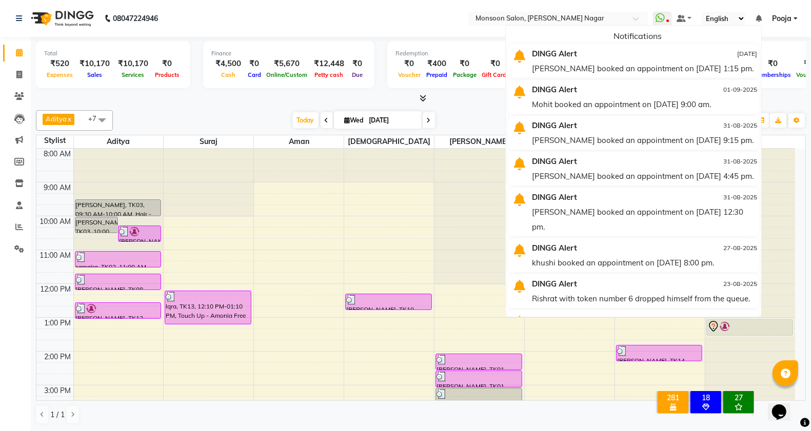
click at [758, 21] on icon at bounding box center [759, 18] width 6 height 7
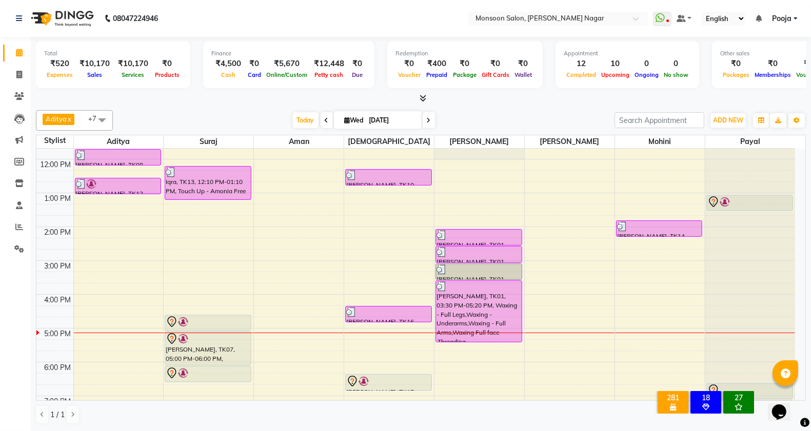
scroll to position [171, 0]
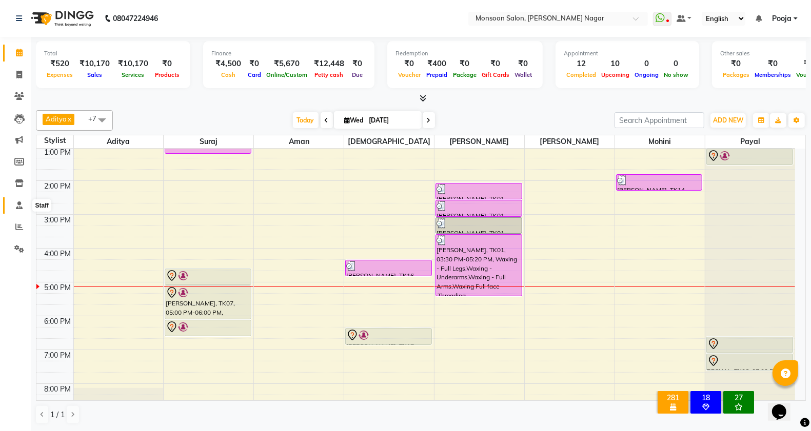
click at [21, 206] on icon at bounding box center [19, 206] width 7 height 8
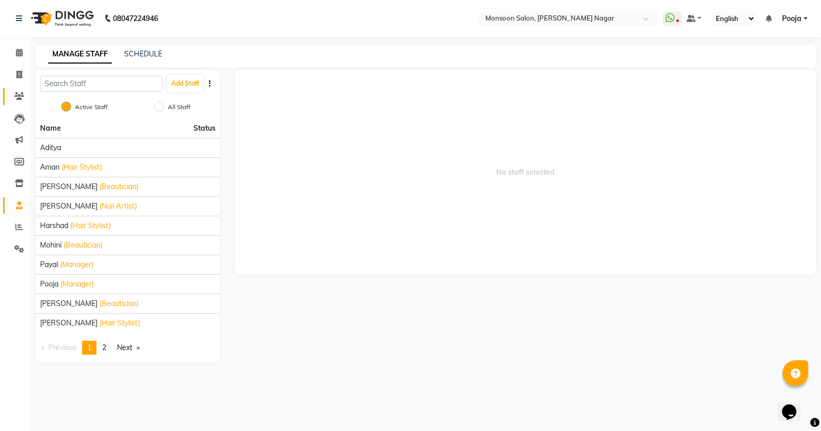
click at [24, 88] on link "Clients" at bounding box center [15, 96] width 25 height 17
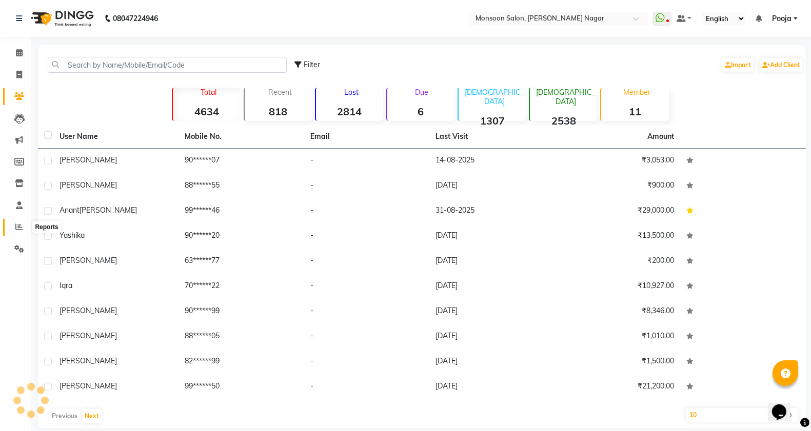
click at [16, 229] on icon at bounding box center [19, 227] width 8 height 8
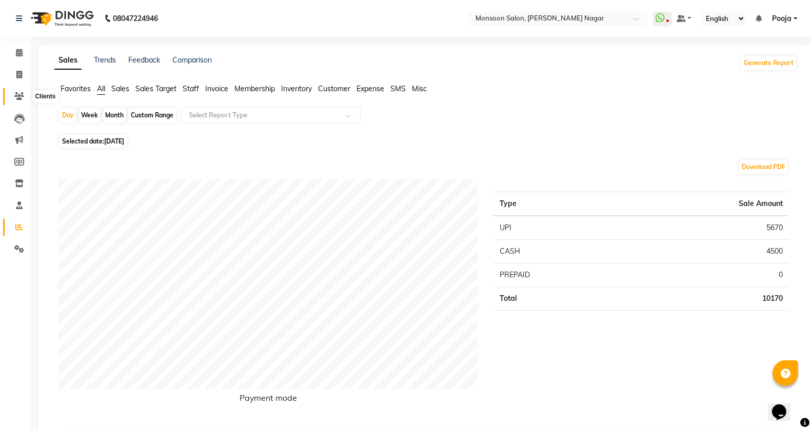
click at [18, 98] on icon at bounding box center [19, 96] width 10 height 8
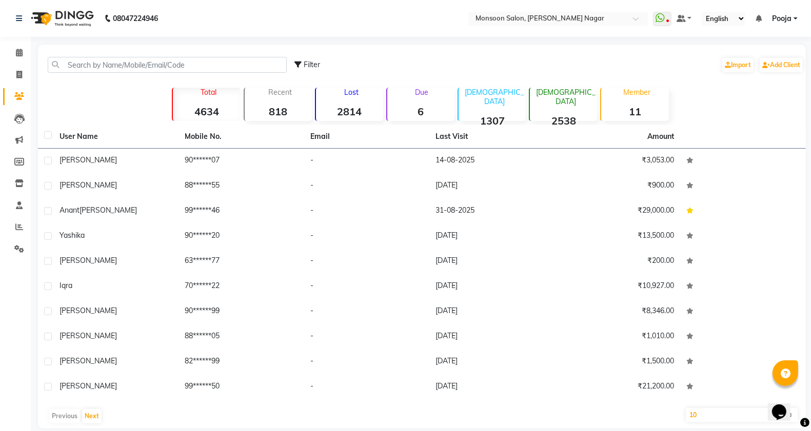
click at [227, 104] on div "Total 4634" at bounding box center [206, 104] width 68 height 33
click at [662, 15] on icon at bounding box center [660, 18] width 9 height 10
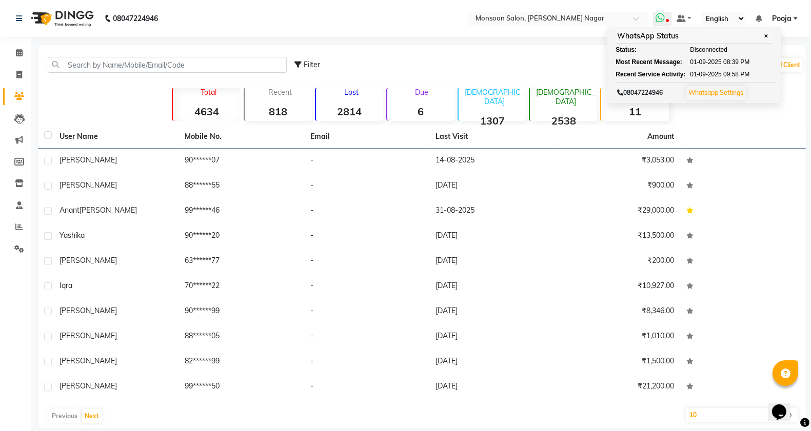
click at [657, 24] on span at bounding box center [662, 19] width 18 height 14
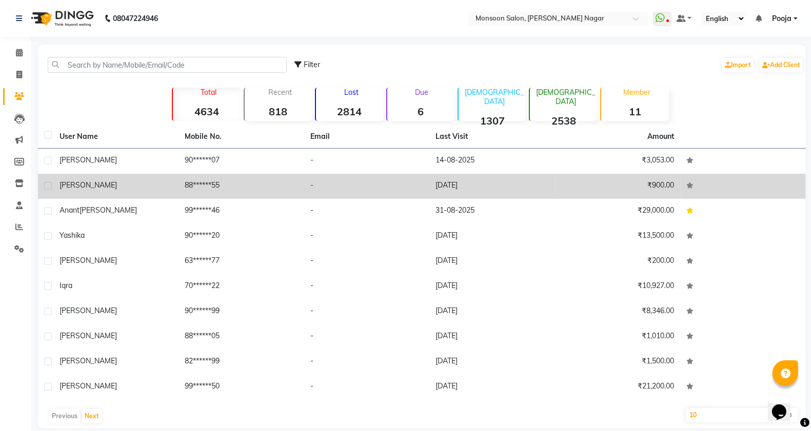
scroll to position [13, 0]
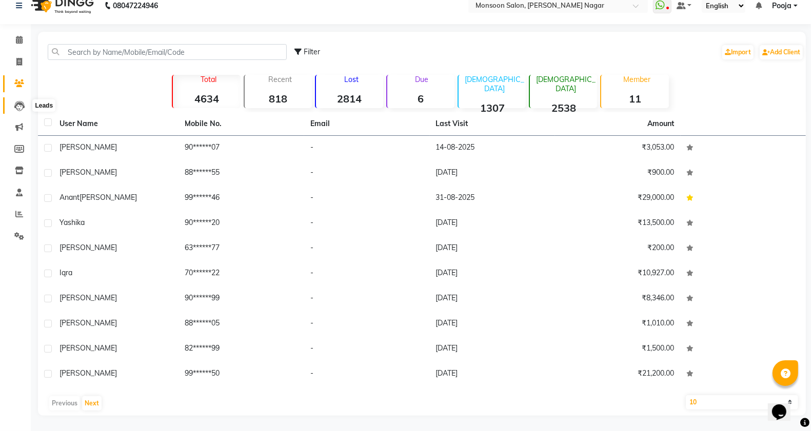
click at [19, 106] on icon at bounding box center [19, 106] width 10 height 10
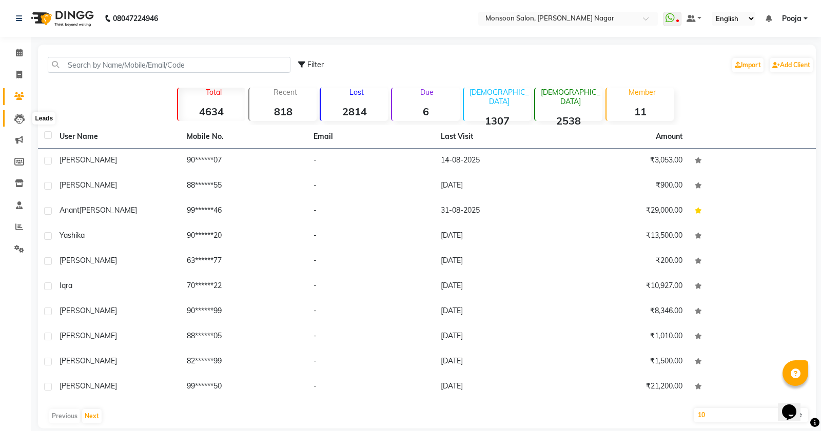
select select "10"
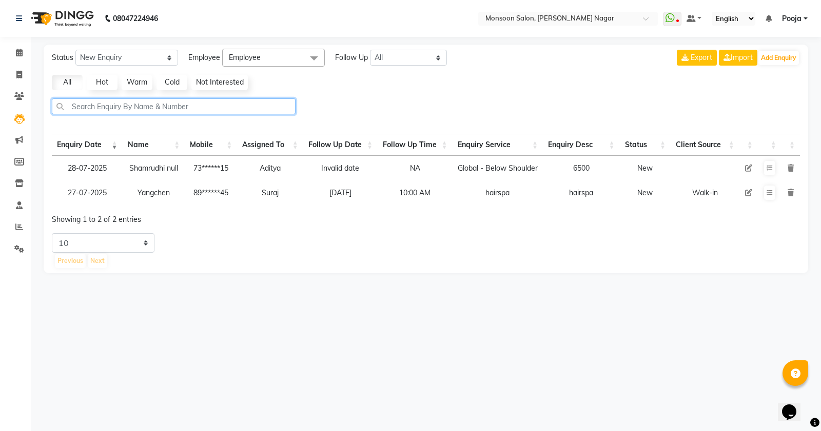
click at [120, 103] on input "text" at bounding box center [174, 106] width 244 height 16
click at [21, 133] on link "Marketing" at bounding box center [15, 140] width 25 height 17
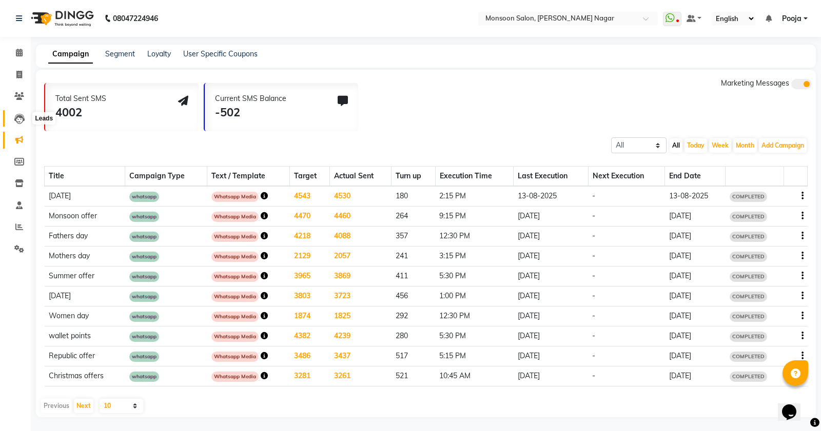
click at [14, 114] on icon at bounding box center [19, 119] width 10 height 10
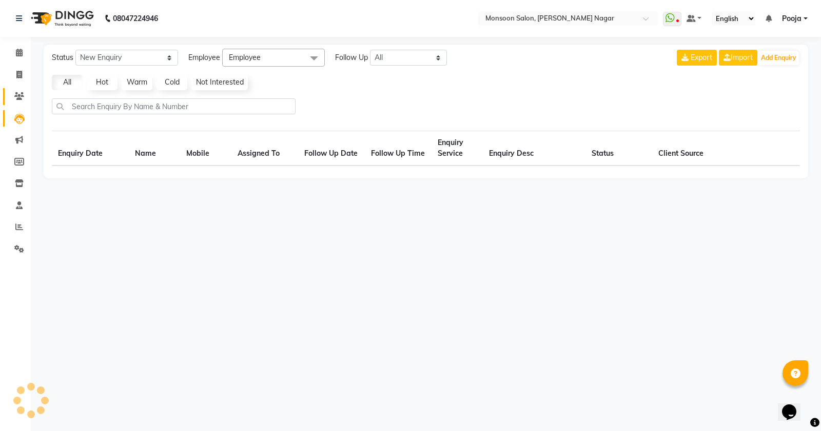
select select "10"
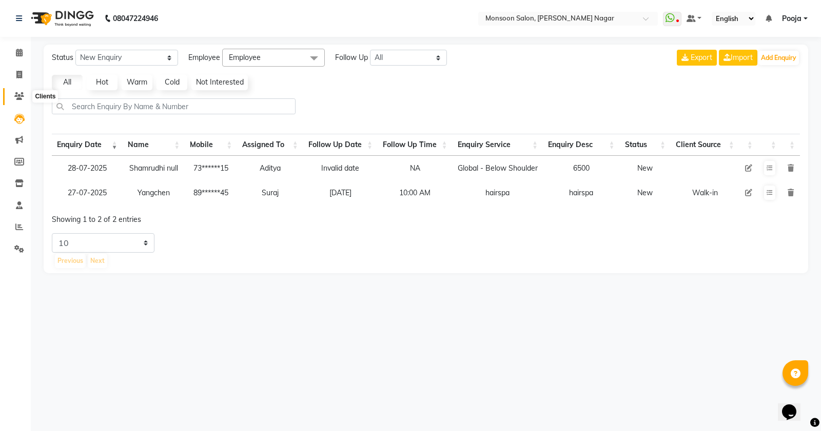
click at [21, 98] on icon at bounding box center [19, 96] width 10 height 8
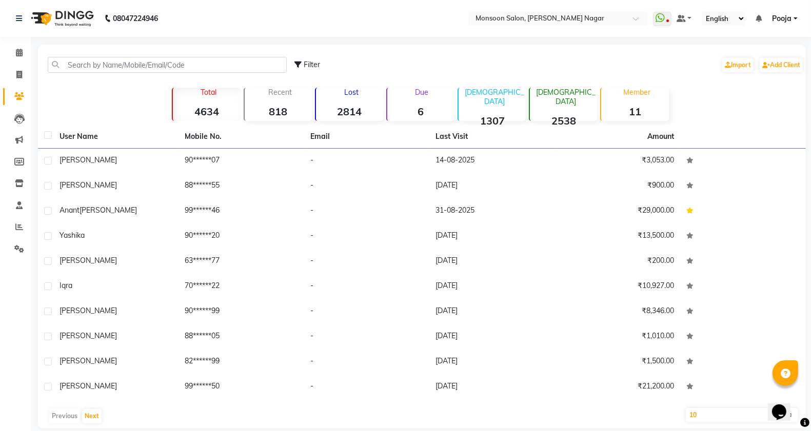
scroll to position [13, 0]
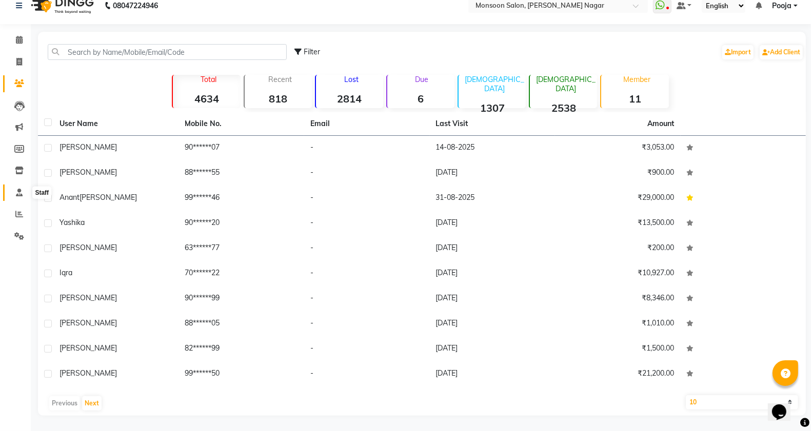
click at [22, 195] on icon at bounding box center [19, 193] width 7 height 8
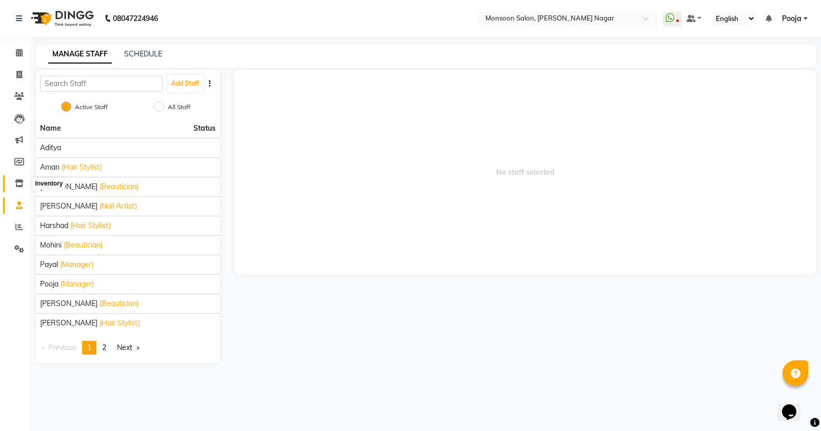
click at [21, 182] on icon at bounding box center [19, 184] width 9 height 8
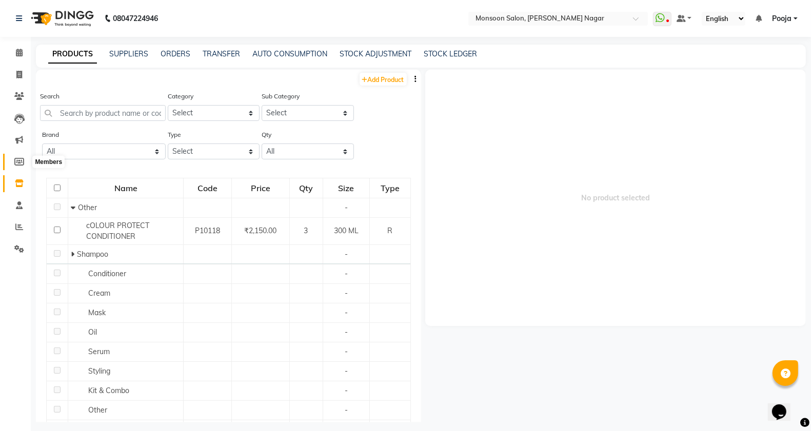
click at [18, 160] on icon at bounding box center [19, 162] width 10 height 8
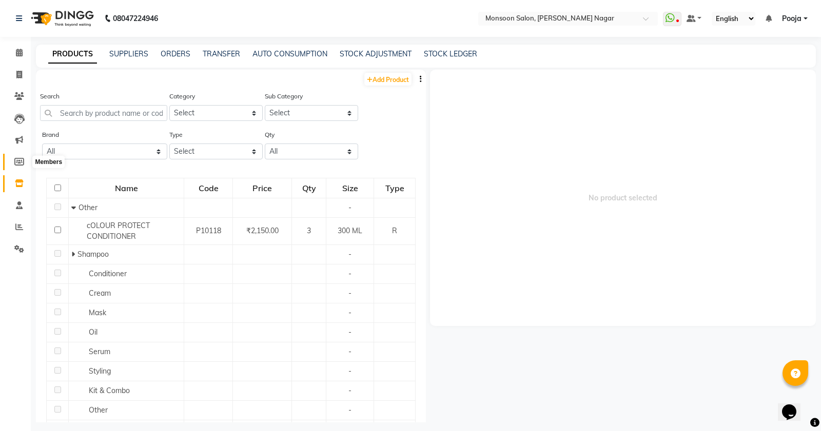
select select
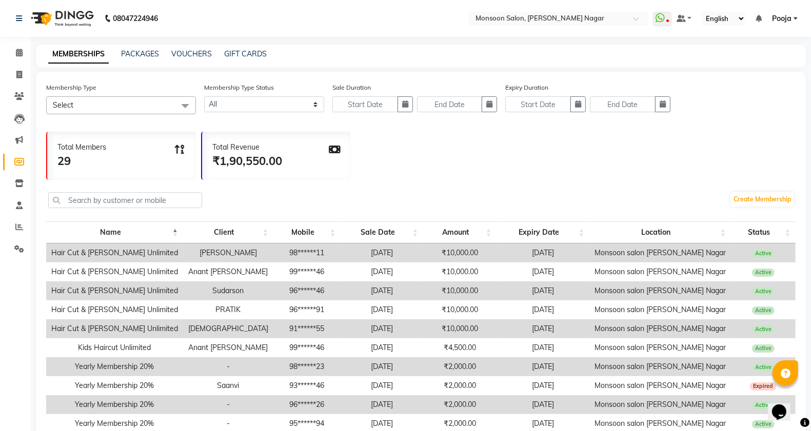
scroll to position [80, 0]
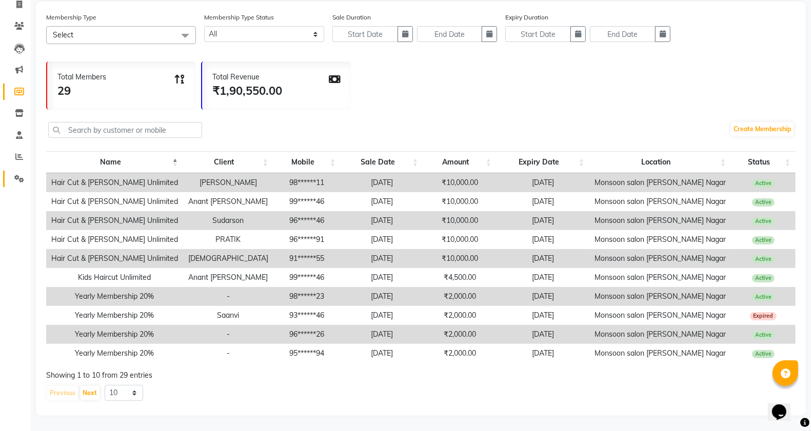
click at [18, 171] on link "Settings" at bounding box center [15, 179] width 25 height 17
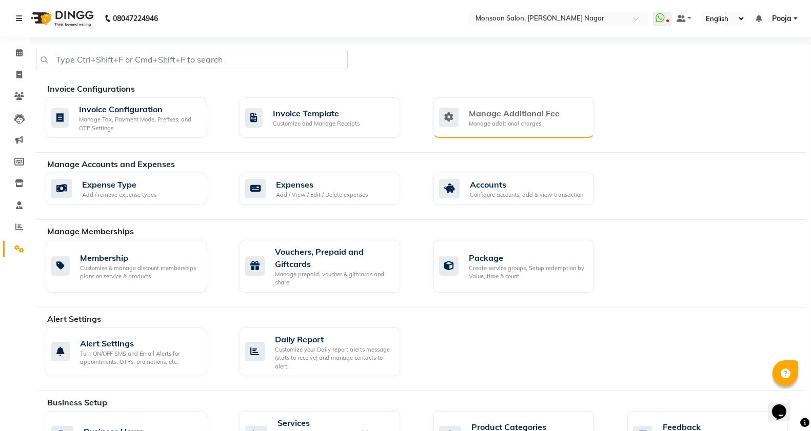
click at [504, 137] on div "Manage Additional Fee Manage additional charges" at bounding box center [513, 117] width 161 height 41
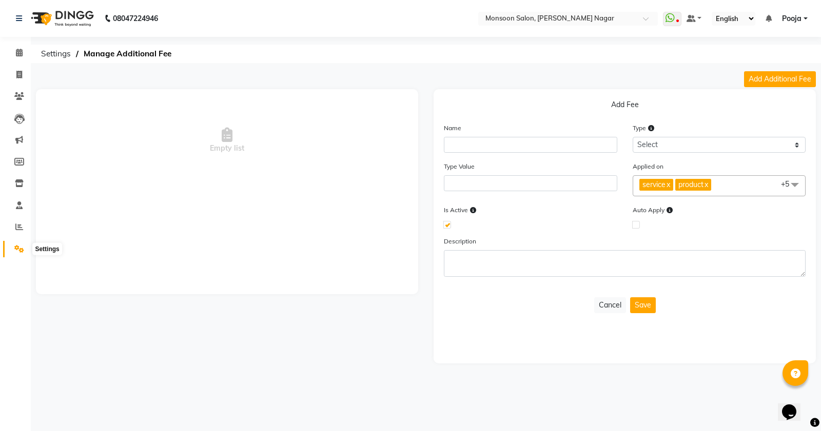
click at [13, 247] on span at bounding box center [19, 250] width 18 height 12
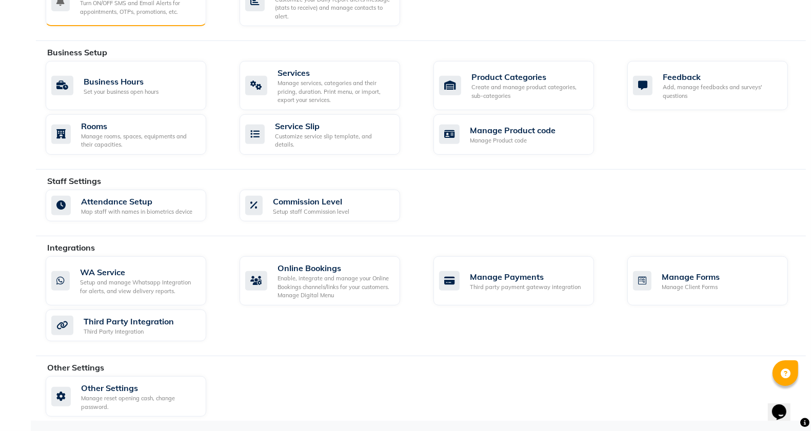
scroll to position [353, 0]
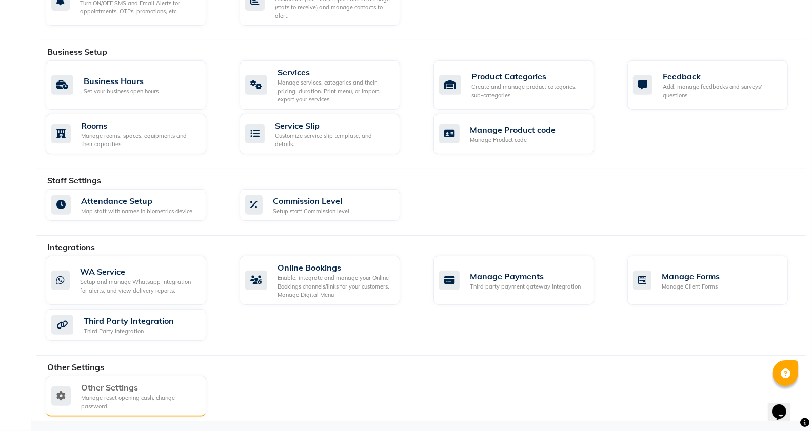
click at [161, 403] on div "Manage reset opening cash, change password." at bounding box center [139, 402] width 117 height 17
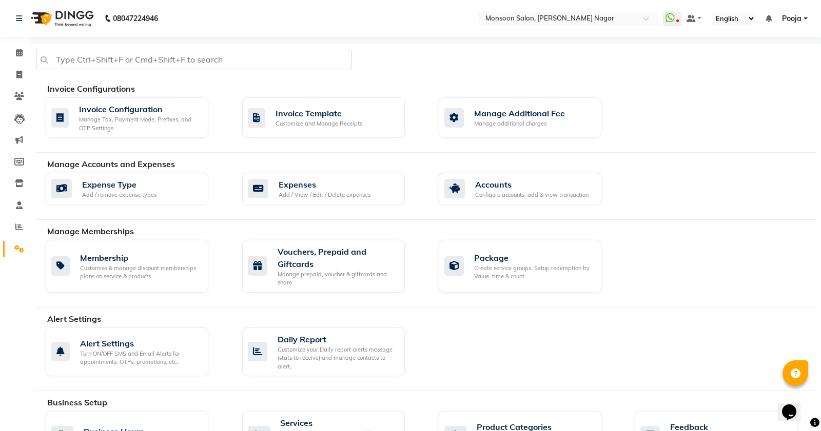
select select "2: 15"
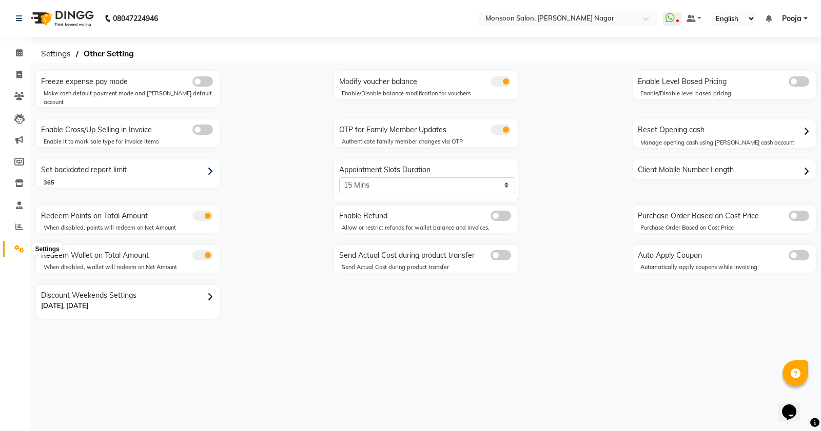
click at [24, 249] on icon at bounding box center [19, 249] width 10 height 8
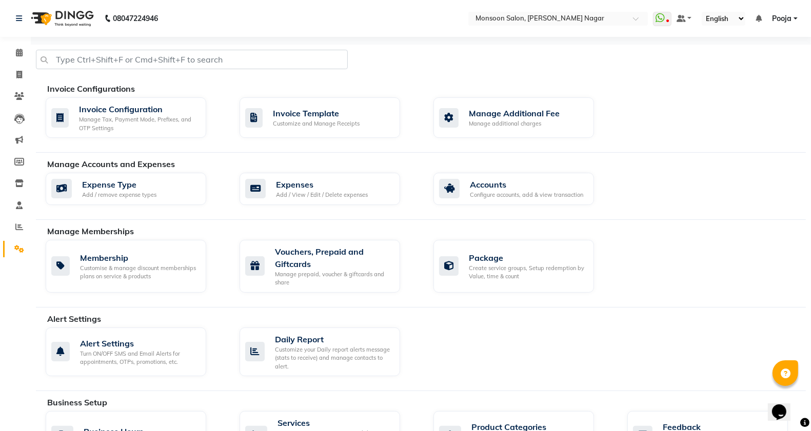
scroll to position [171, 0]
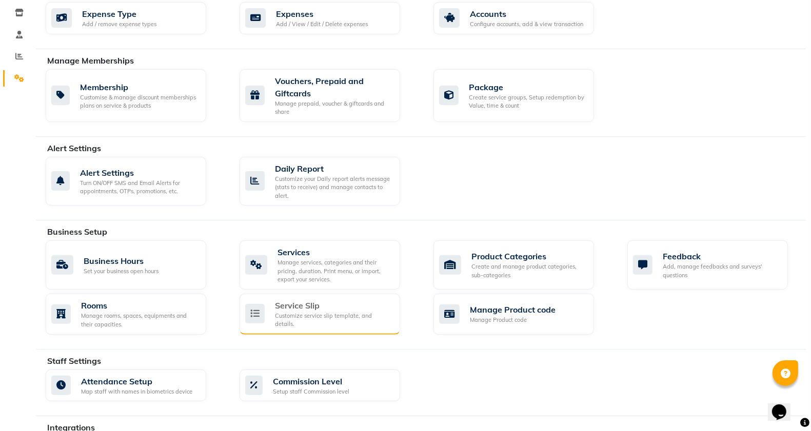
click at [296, 317] on div "Customize service slip template, and details." at bounding box center [333, 320] width 117 height 17
select select
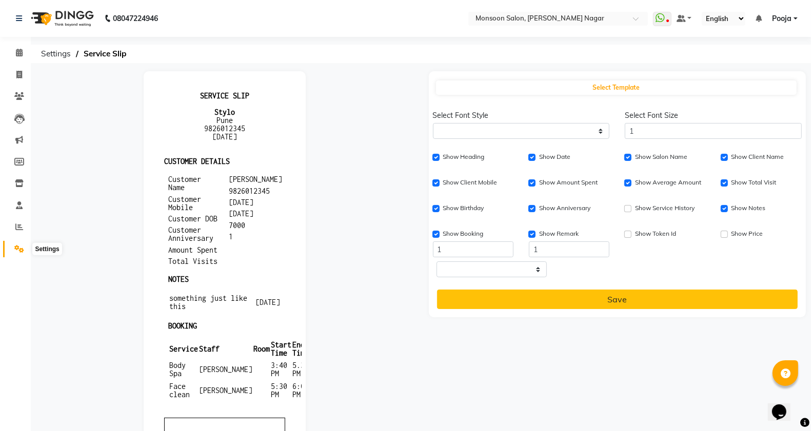
click at [11, 247] on span at bounding box center [19, 250] width 18 height 12
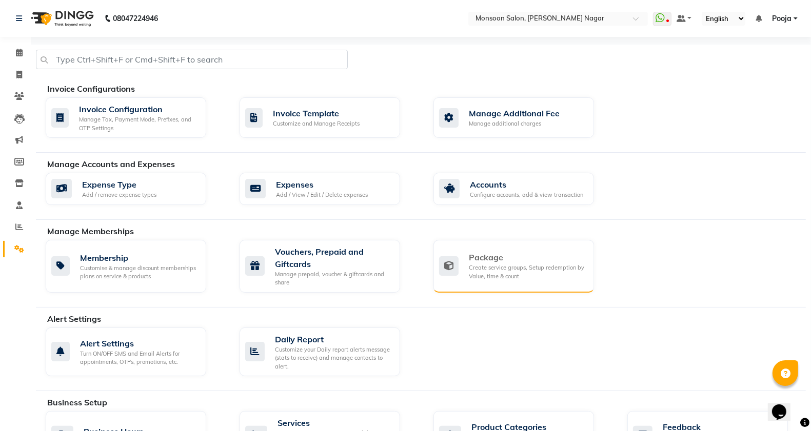
click at [471, 282] on div "Package Create service groups, Setup redemption by Value, time & count" at bounding box center [513, 266] width 161 height 53
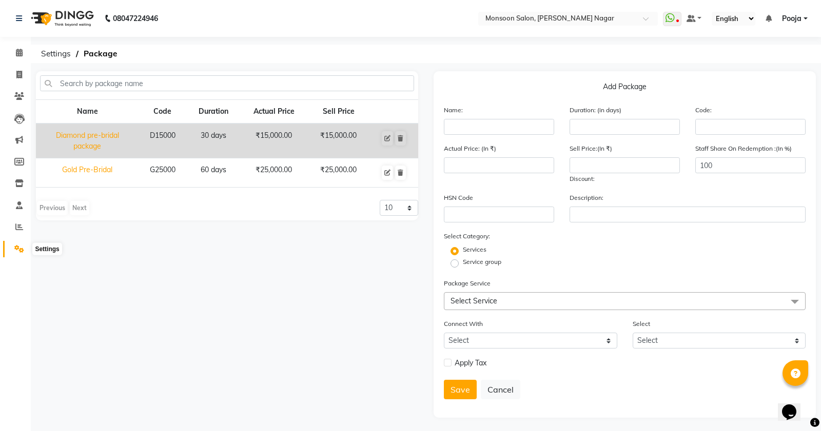
click at [11, 244] on span at bounding box center [19, 250] width 18 height 12
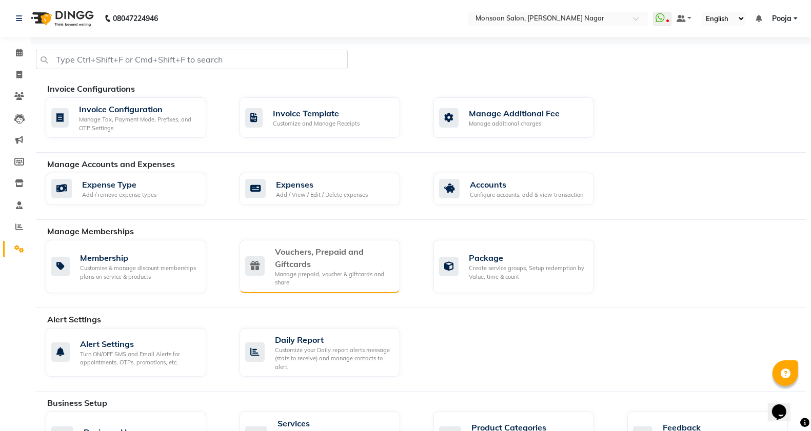
scroll to position [171, 0]
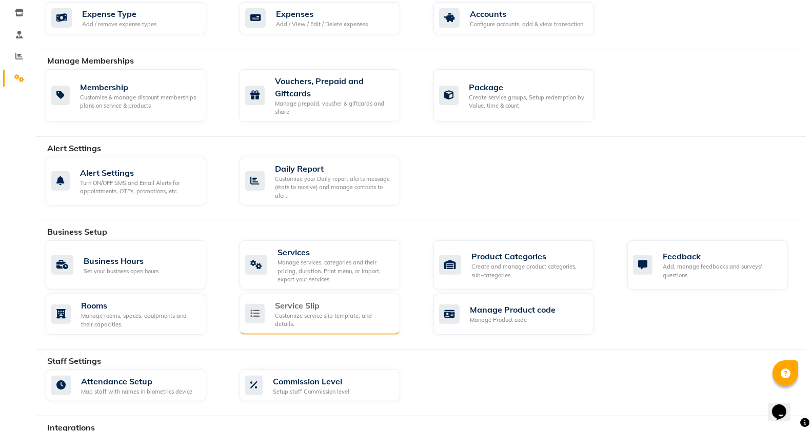
click at [321, 324] on div "Customize service slip template, and details." at bounding box center [333, 320] width 117 height 17
select select
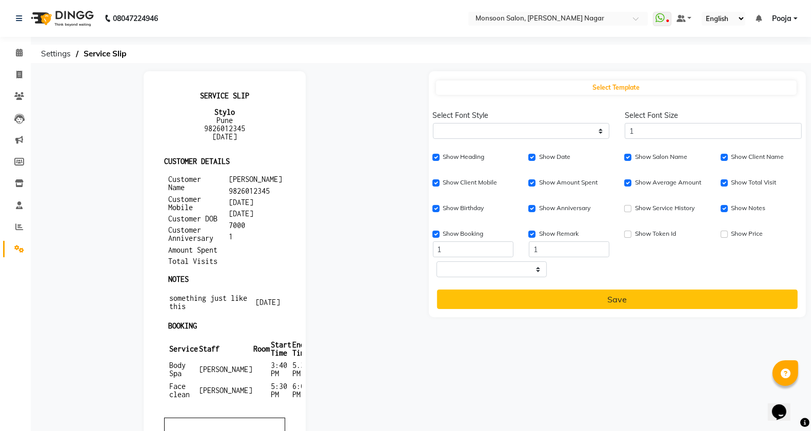
click at [9, 256] on link "Settings" at bounding box center [15, 249] width 25 height 17
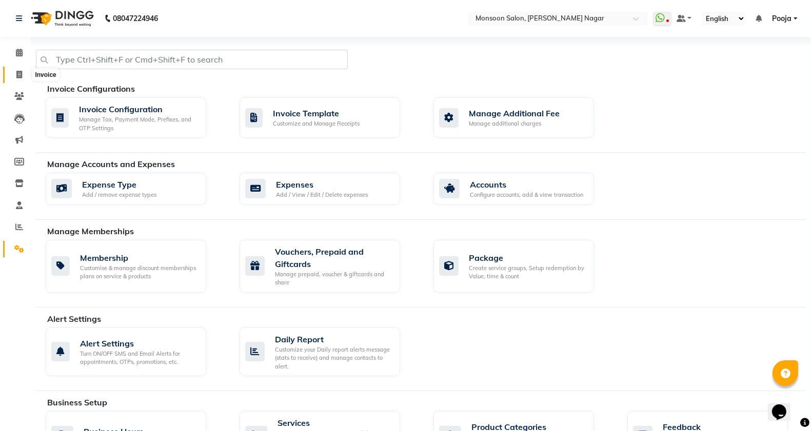
click at [22, 80] on span at bounding box center [19, 75] width 18 height 12
select select "4905"
select select "service"
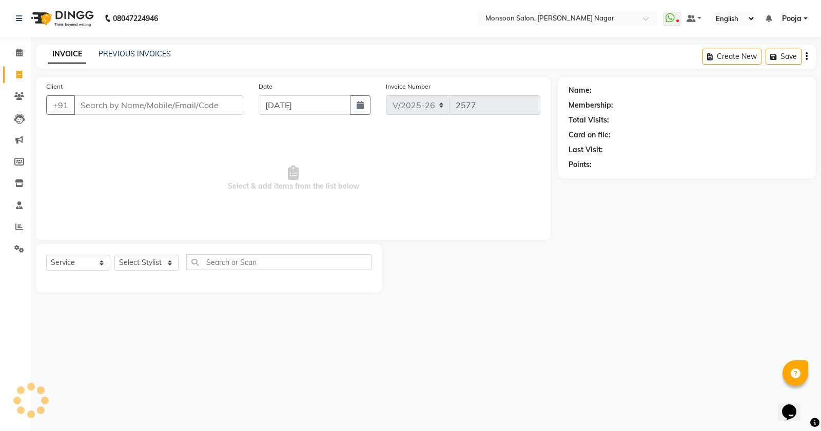
click at [91, 98] on input "Client" at bounding box center [158, 104] width 169 height 19
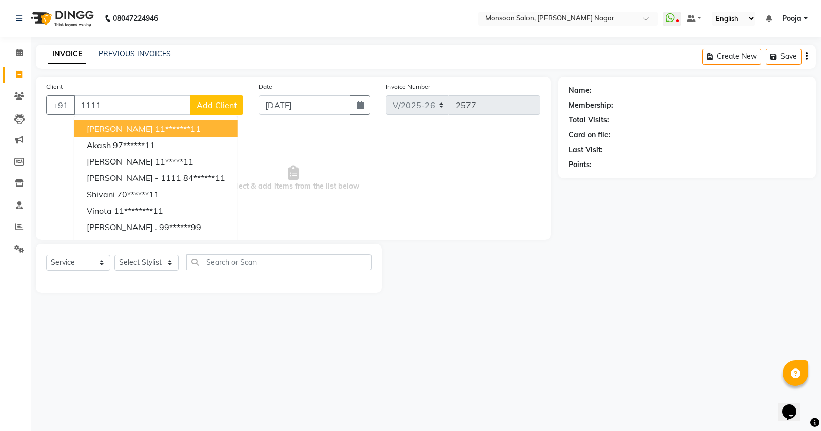
click at [135, 121] on button "[PERSON_NAME] 11*******11" at bounding box center [155, 129] width 163 height 16
type input "11*******11"
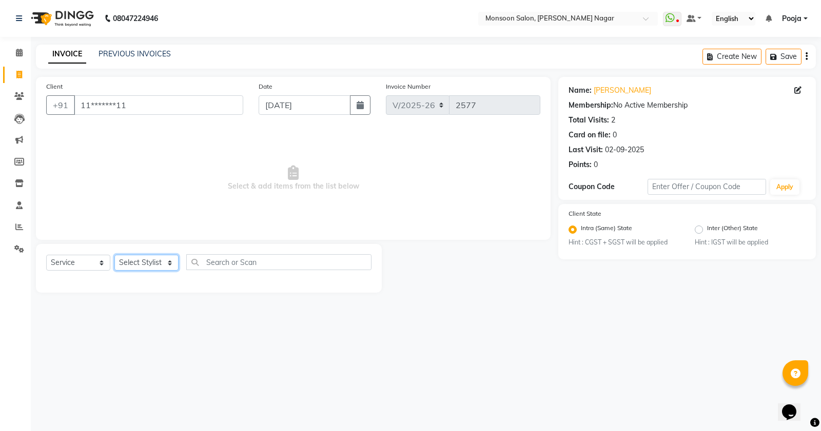
click at [144, 265] on select "Select Stylist [PERSON_NAME] [PERSON_NAME] [PERSON_NAME] [PERSON_NAME] [PERSON_…" at bounding box center [146, 263] width 64 height 16
select select "58969"
click at [114, 255] on select "Select Stylist [PERSON_NAME] [PERSON_NAME] [PERSON_NAME] [PERSON_NAME] [PERSON_…" at bounding box center [146, 263] width 64 height 16
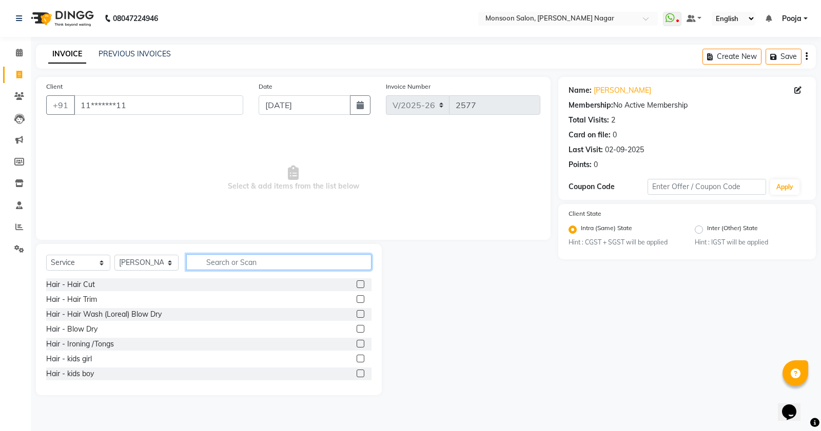
click at [290, 262] on input "text" at bounding box center [278, 262] width 185 height 16
